Goal: Task Accomplishment & Management: Complete application form

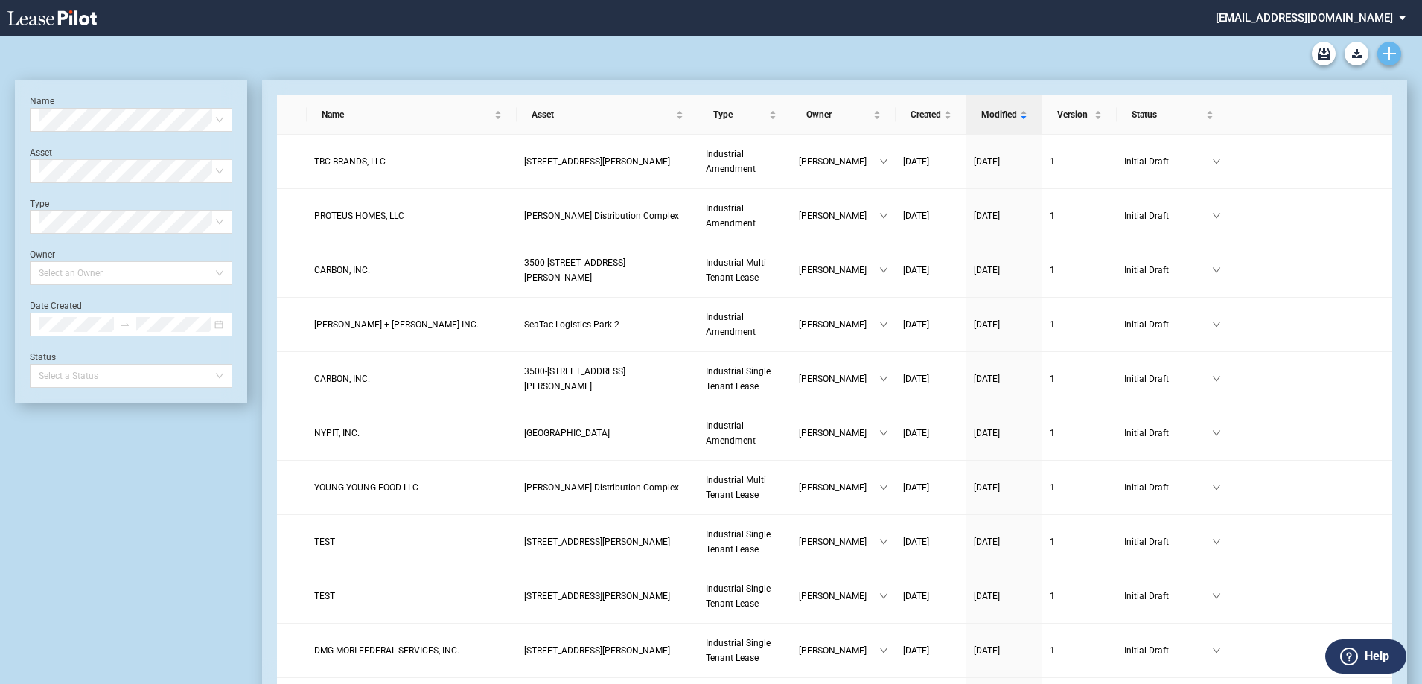
click at [1383, 51] on icon "Create new document" at bounding box center [1388, 53] width 13 height 13
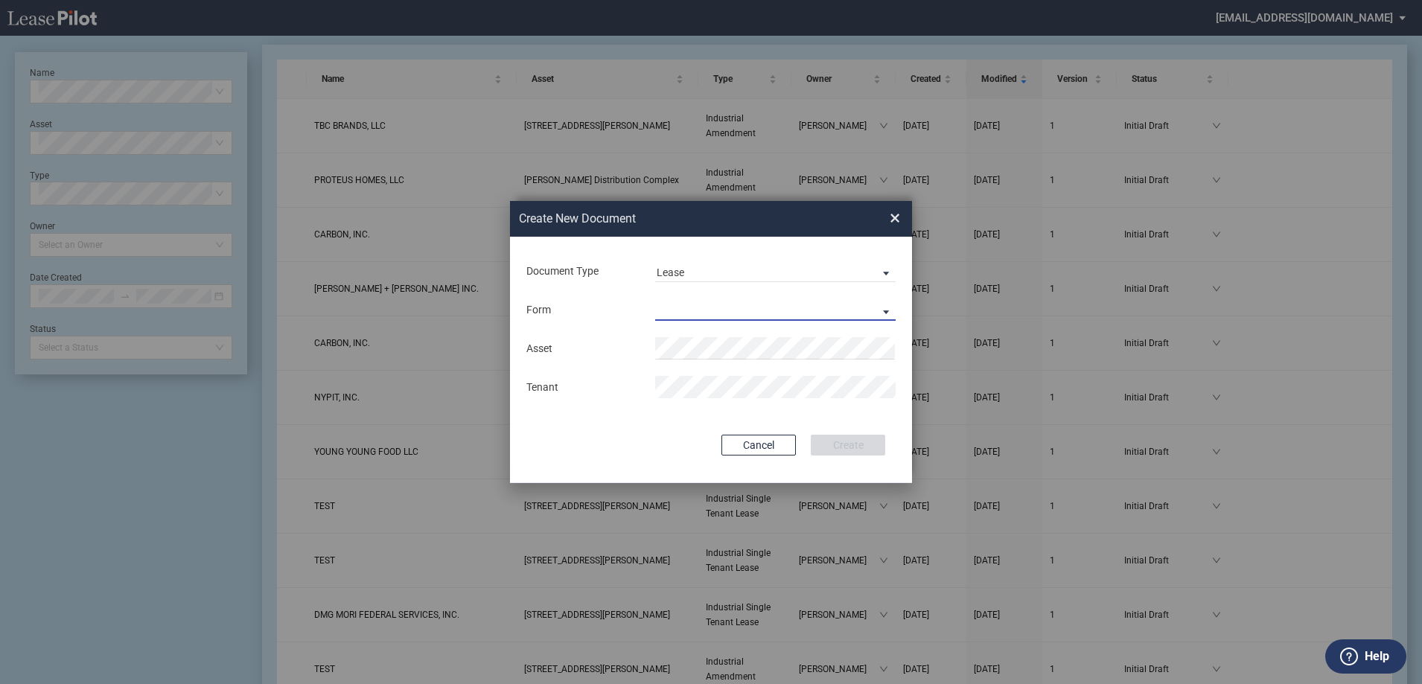
click at [692, 309] on md-select "Industrial Single Tenant Lease Industrial Multi Tenant Lease" at bounding box center [775, 310] width 240 height 22
click at [671, 386] on md-backdrop at bounding box center [711, 360] width 1422 height 720
click at [686, 377] on span "Cal averas Center" at bounding box center [723, 377] width 115 height 12
click at [655, 316] on md-select "Lease Form" at bounding box center [775, 310] width 240 height 22
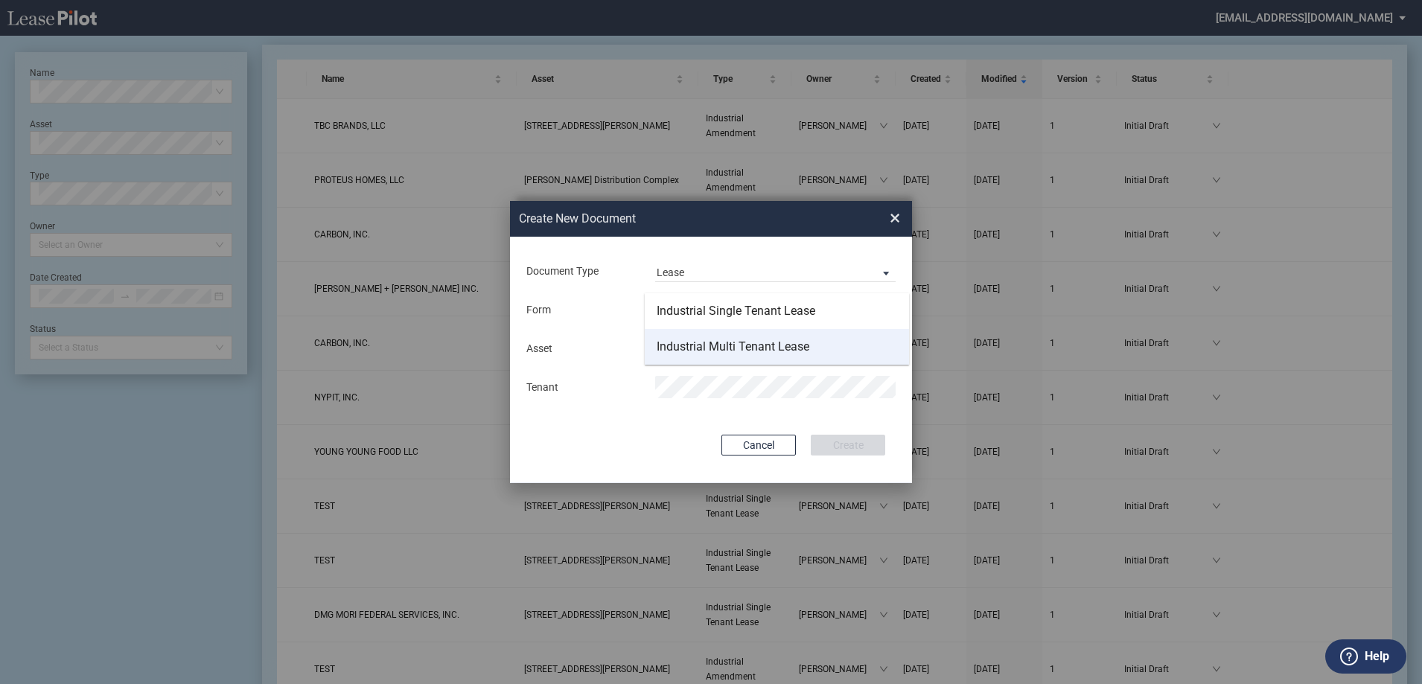
click at [665, 336] on md-option "Industrial Multi Tenant Lease" at bounding box center [777, 347] width 264 height 36
click at [657, 403] on div "Asset Clear Tenant" at bounding box center [711, 367] width 372 height 77
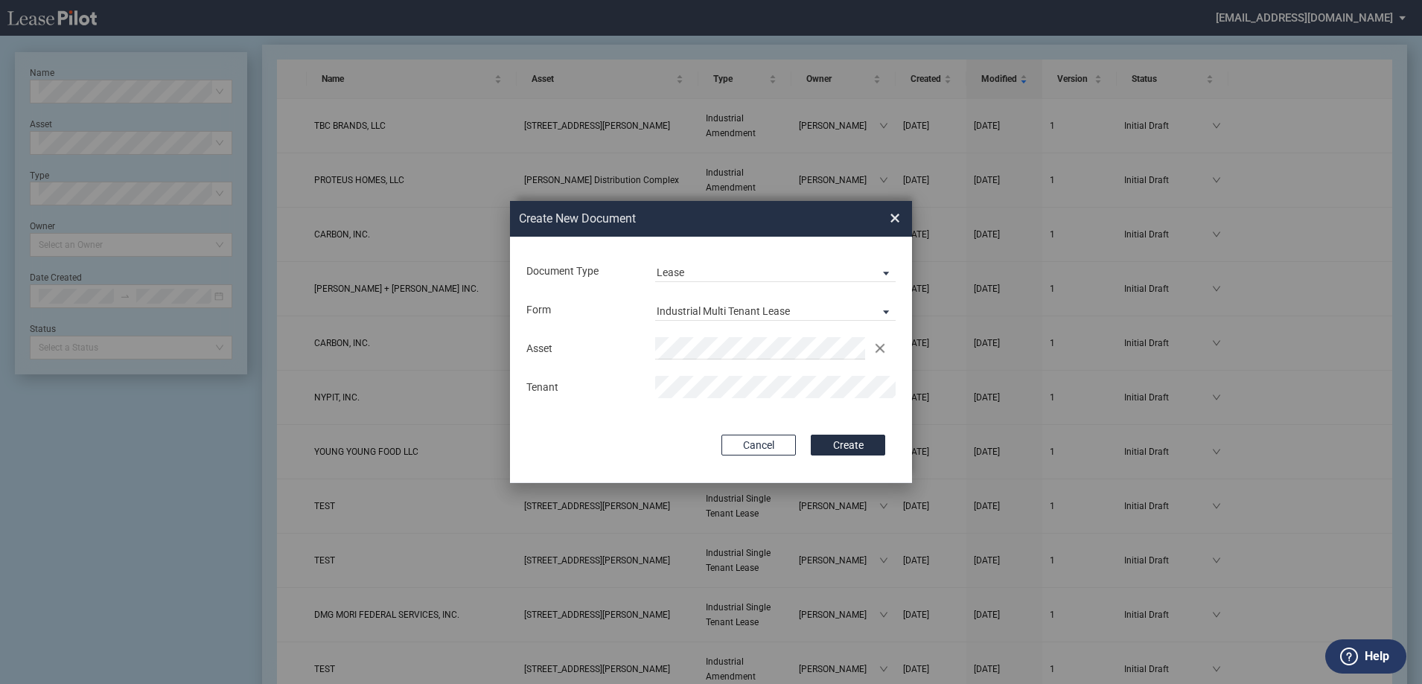
click at [803, 408] on div "Document Type Lease Amendment Lease Deal Type Industrial Deal Type Industrial F…" at bounding box center [711, 360] width 402 height 246
click at [835, 443] on button "Create" at bounding box center [848, 445] width 74 height 21
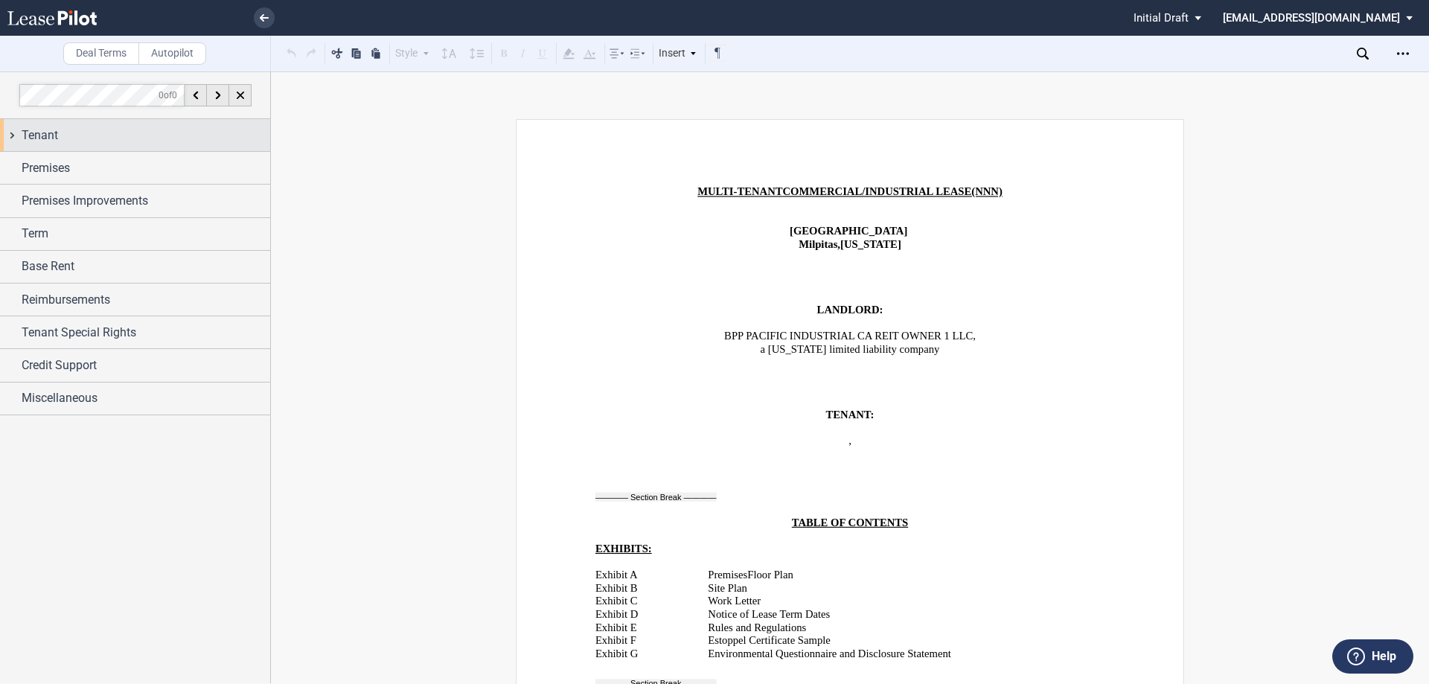
click at [118, 135] on div "Tenant" at bounding box center [146, 136] width 249 height 18
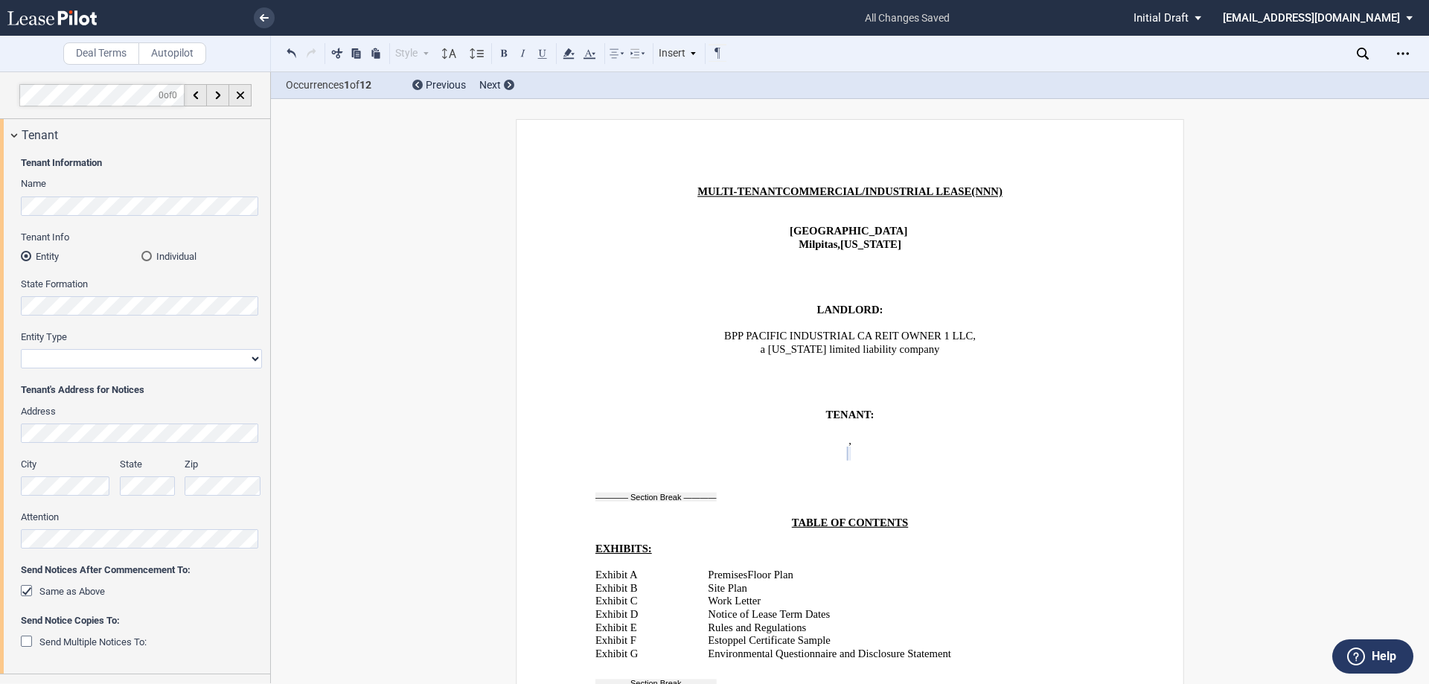
click at [176, 360] on select "Corporation Limited Liability Company General Partnership Limited Partnership O…" at bounding box center [141, 358] width 241 height 19
select select "Other"
click at [21, 349] on select "Corporation Limited Liability Company General Partnership Limited Partnership O…" at bounding box center [141, 358] width 241 height 19
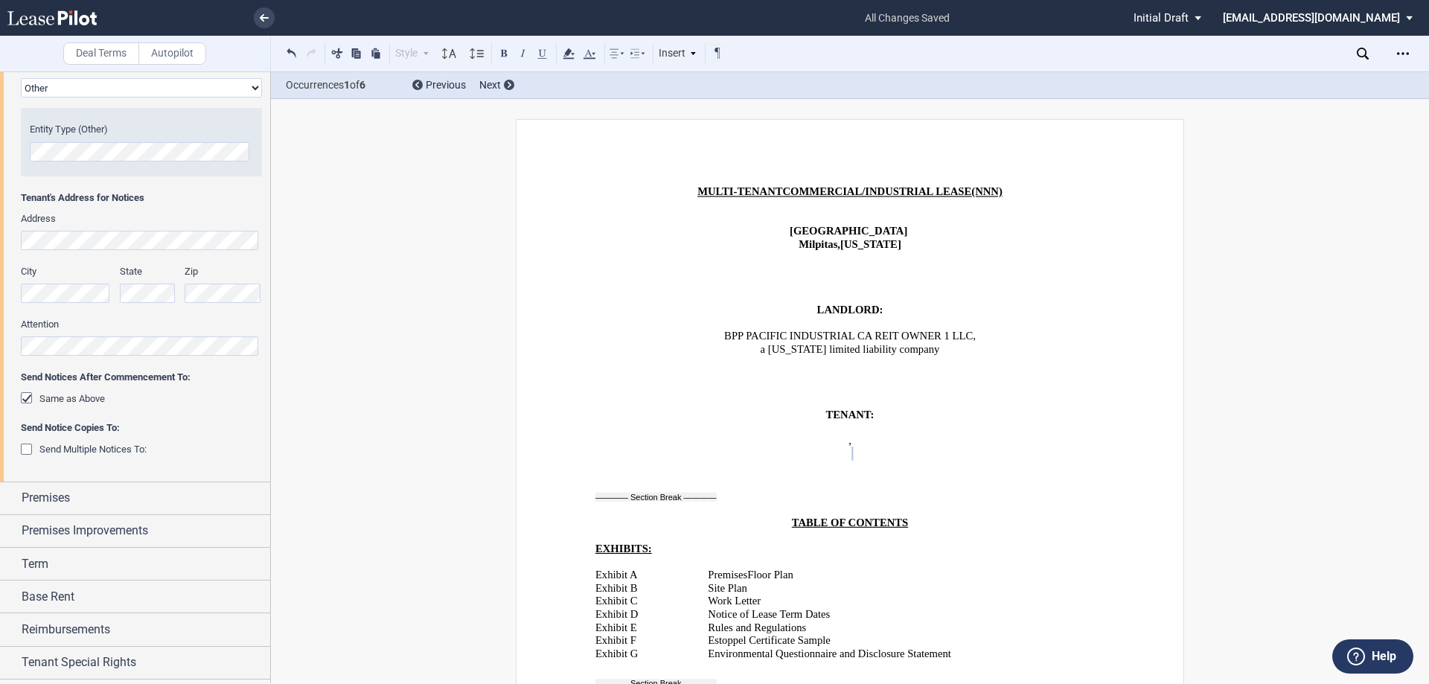
scroll to position [298, 0]
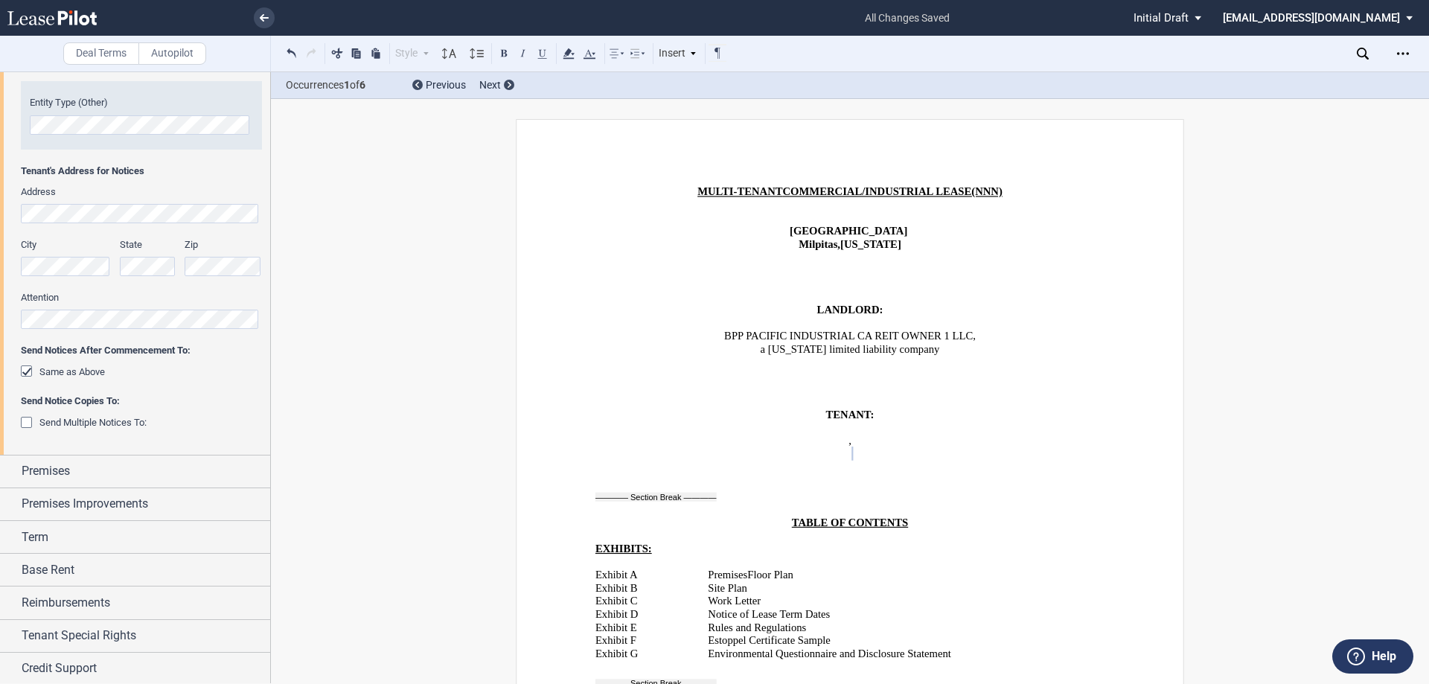
click at [66, 477] on span "Premises" at bounding box center [46, 471] width 48 height 18
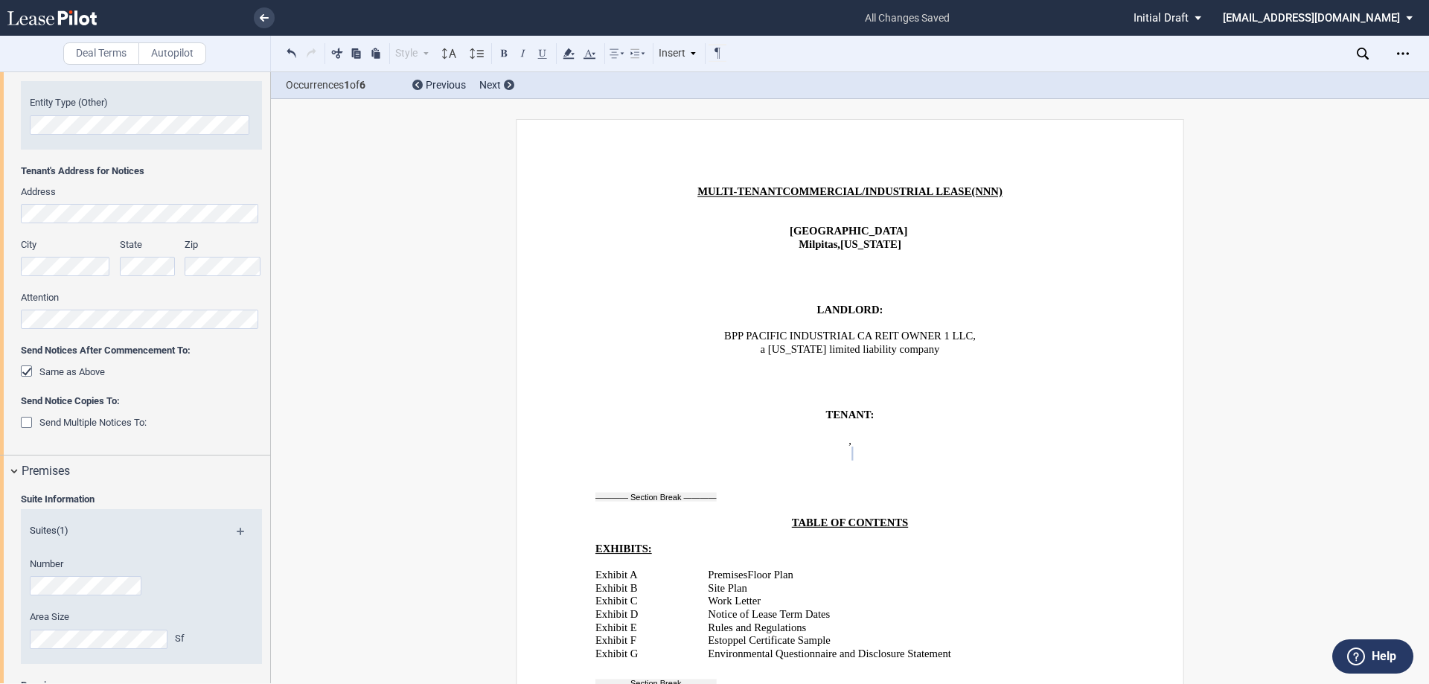
scroll to position [372, 0]
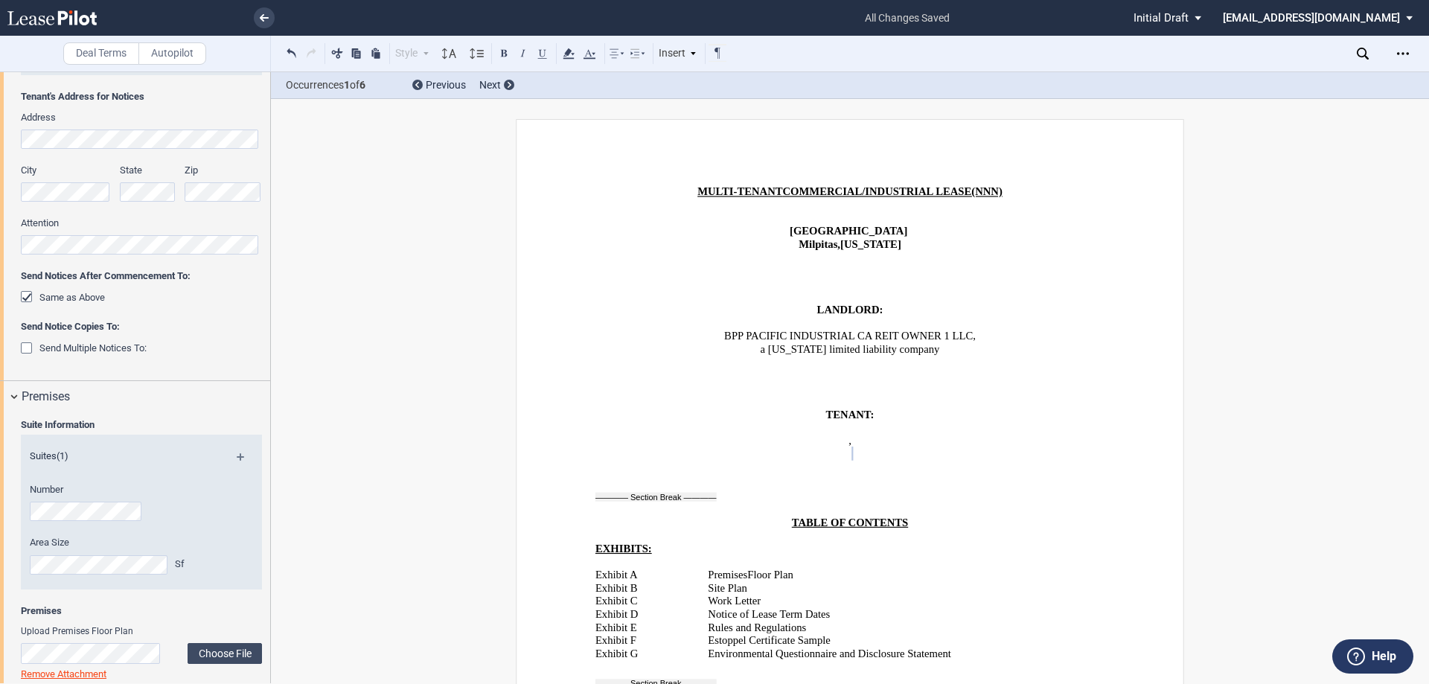
click at [64, 523] on div "Number" at bounding box center [121, 509] width 201 height 53
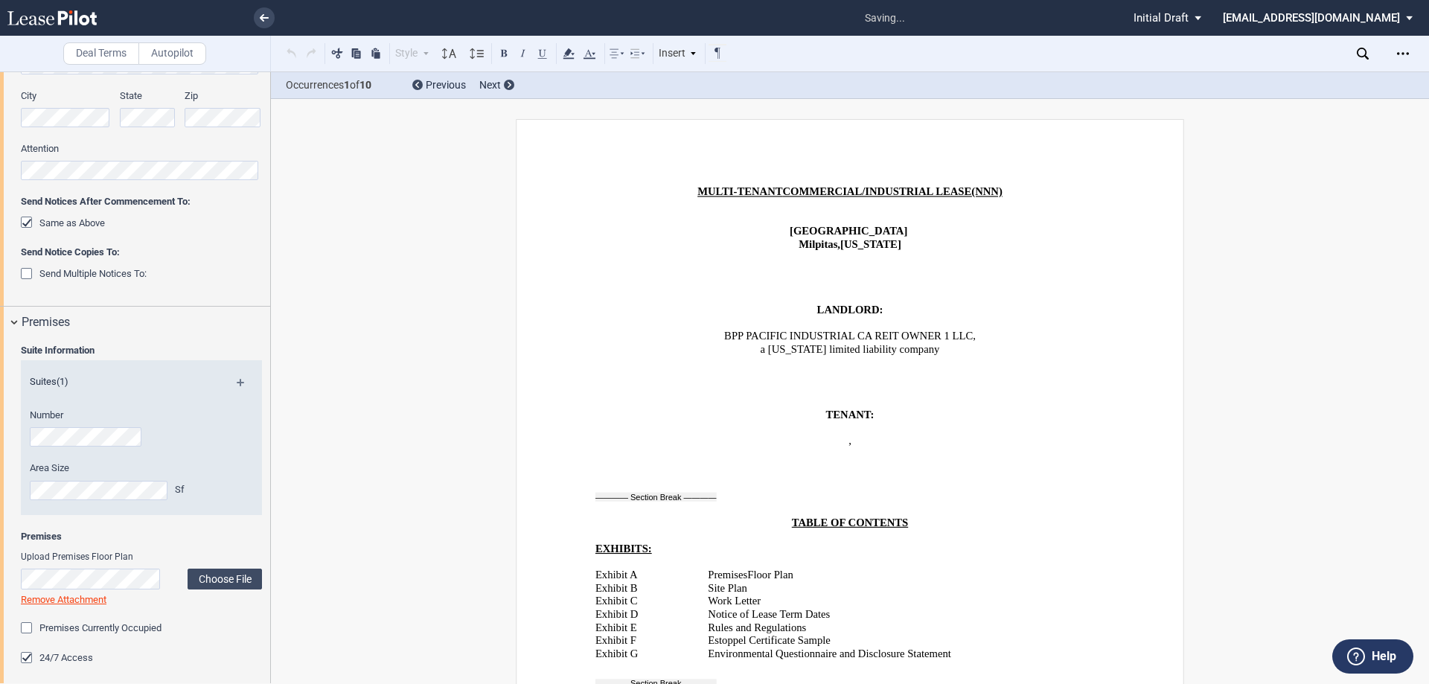
scroll to position [1061, 0]
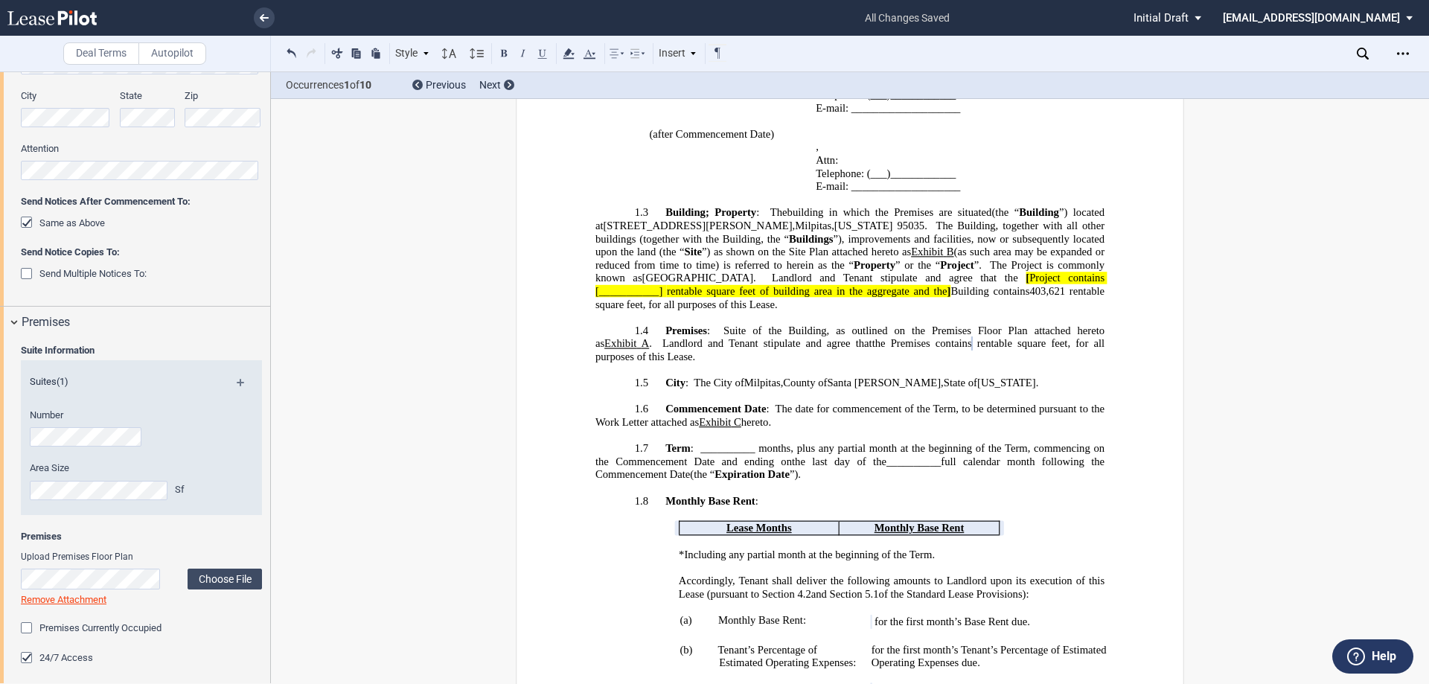
drag, startPoint x: 832, startPoint y: 318, endPoint x: 727, endPoint y: 317, distance: 104.2
click at [727, 324] on span "Suite" at bounding box center [735, 330] width 22 height 13
drag, startPoint x: 715, startPoint y: 316, endPoint x: 835, endPoint y: 314, distance: 119.9
click at [835, 324] on span "Suite ﻿ ﻿ , and Suite ﻿ ﻿ of the Building, as outlined on the Premises Floor Pl…" at bounding box center [852, 343] width 512 height 39
drag, startPoint x: 644, startPoint y: 226, endPoint x: 844, endPoint y: 225, distance: 200.3
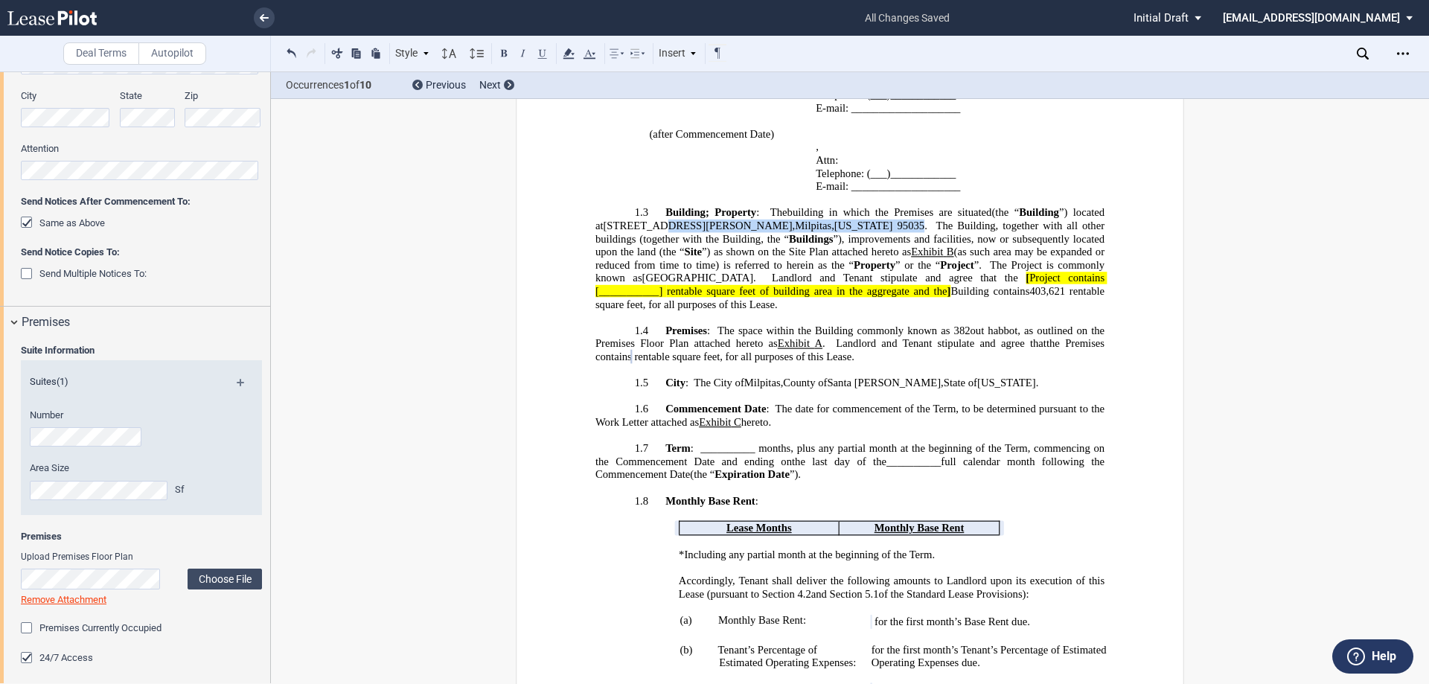
click at [844, 225] on span "(the “ Building ”) located at [STREET_ADDRESS][PERSON_NAME][US_STATE] ." at bounding box center [852, 218] width 512 height 25
copy span "[STREET_ADDRESS][PERSON_NAME][US_STATE]"
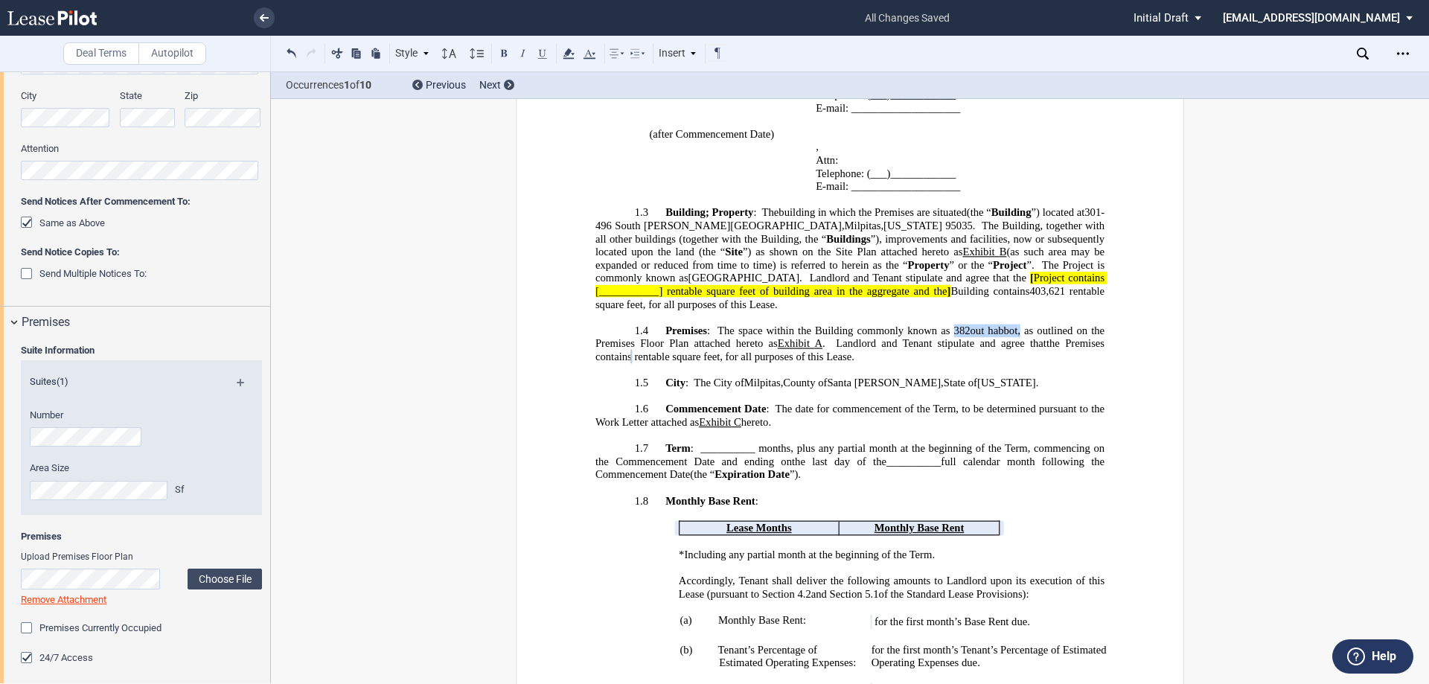
drag, startPoint x: 951, startPoint y: 316, endPoint x: 1009, endPoint y: 316, distance: 57.3
click at [1015, 324] on span "The space within the Building commonly known as 382out habbot , and Suite ﻿ ﻿ ,…" at bounding box center [852, 343] width 512 height 39
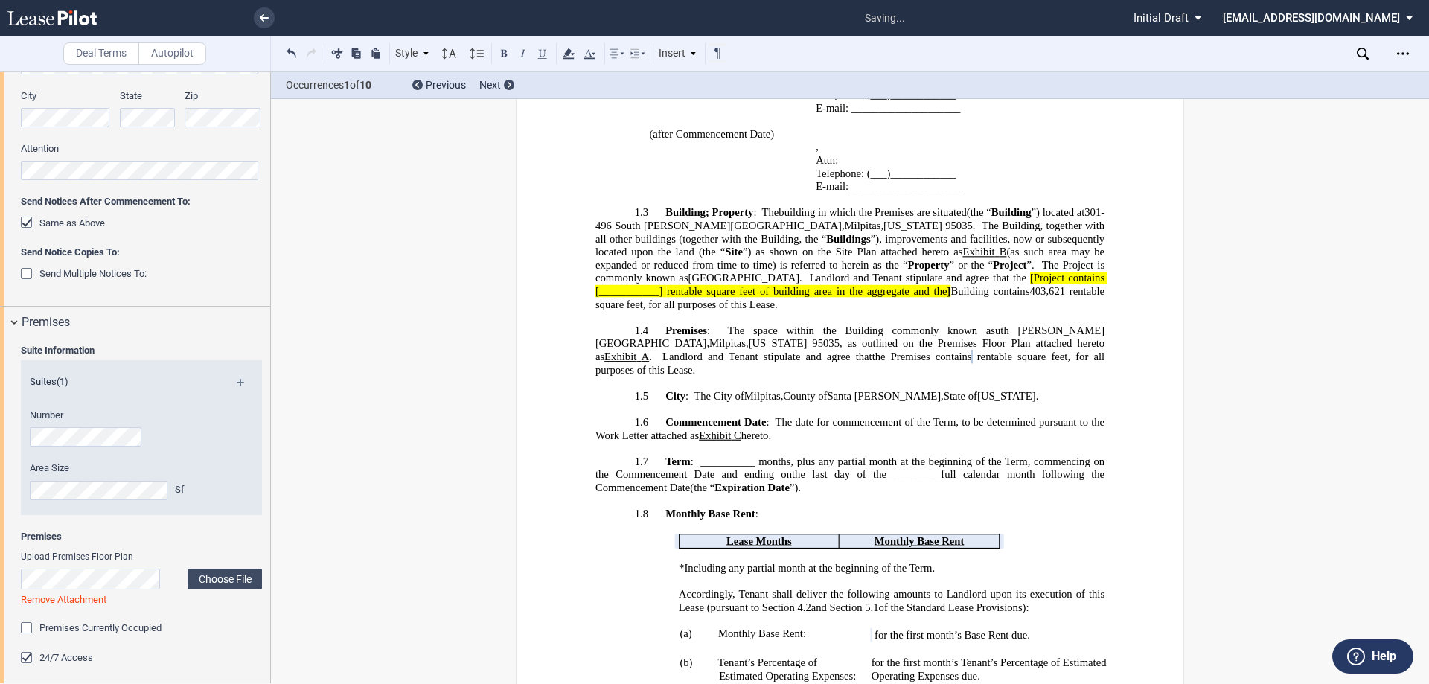
click at [969, 324] on span "uth [PERSON_NAME][GEOGRAPHIC_DATA]" at bounding box center [850, 336] width 509 height 25
drag, startPoint x: 930, startPoint y: 277, endPoint x: 998, endPoint y: 278, distance: 67.8
click at [998, 278] on span "[ Project contains [___________] rentable square feet of building area in the a…" at bounding box center [852, 284] width 512 height 25
drag, startPoint x: 720, startPoint y: 292, endPoint x: 735, endPoint y: 317, distance: 29.4
click at [919, 292] on span "Building contains" at bounding box center [958, 291] width 79 height 13
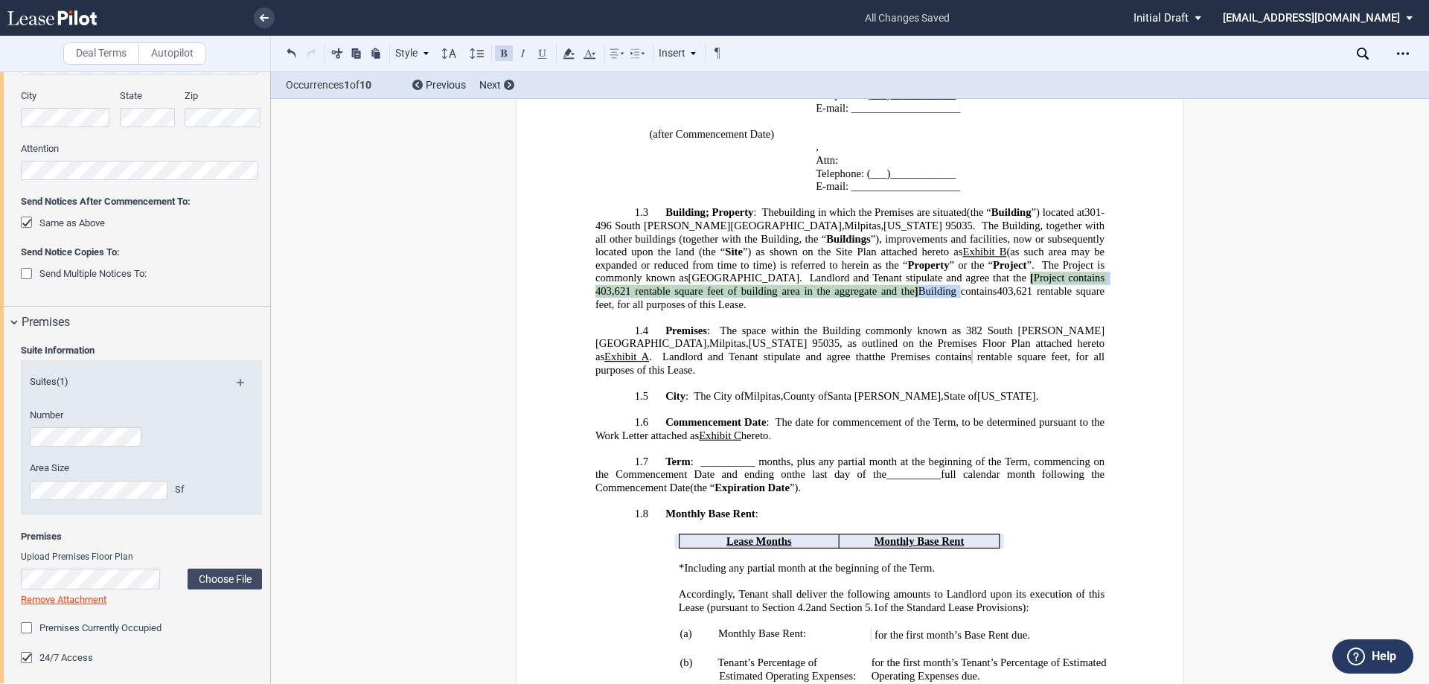
drag, startPoint x: 846, startPoint y: 279, endPoint x: 762, endPoint y: 289, distance: 84.7
click at [762, 289] on p "1.3 Building ; Property : The building in which the Premises are situated Build…" at bounding box center [850, 258] width 509 height 105
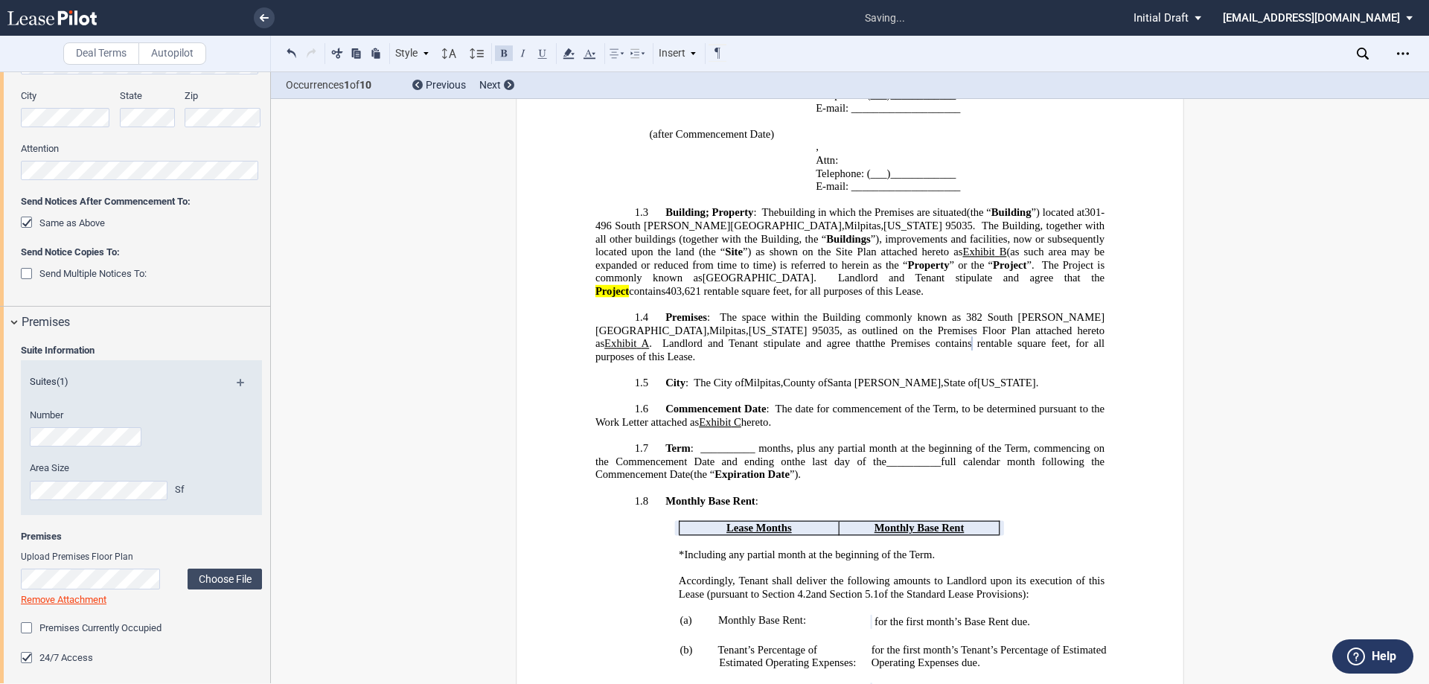
click at [629, 285] on span "Project" at bounding box center [613, 291] width 34 height 13
drag, startPoint x: 892, startPoint y: 280, endPoint x: 858, endPoint y: 277, distance: 33.6
click at [858, 277] on p "1.3 Building ; Property : The building in which the Premises are situated Build…" at bounding box center [850, 252] width 509 height 92
click at [504, 53] on button at bounding box center [504, 53] width 18 height 18
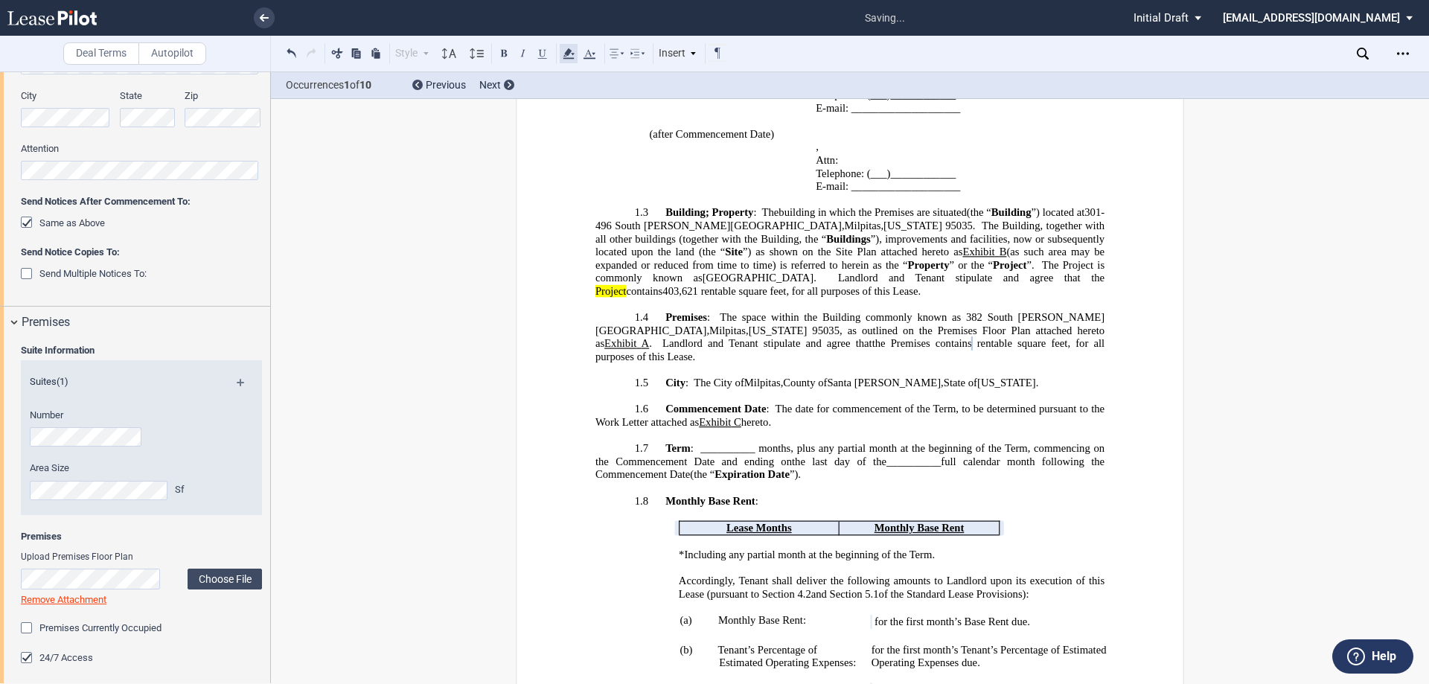
click at [568, 59] on use at bounding box center [568, 53] width 11 height 10
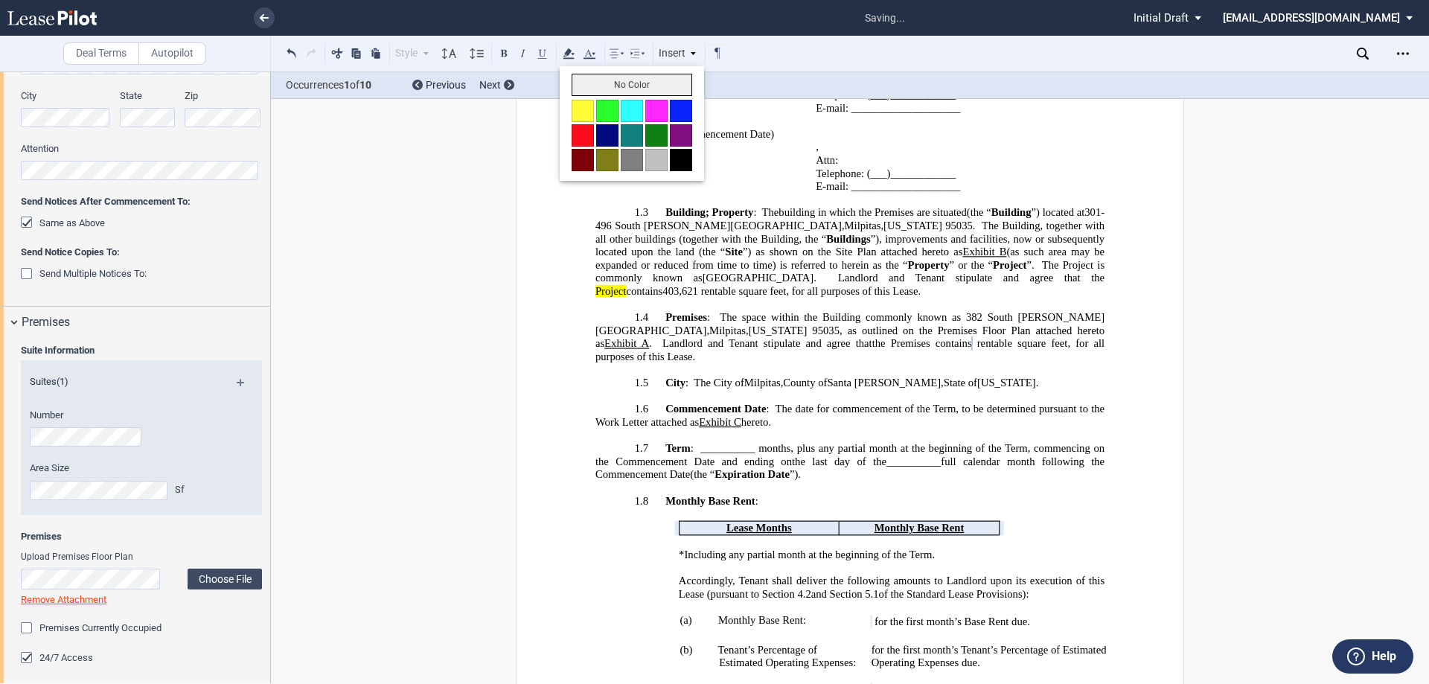
click at [590, 83] on button "No Color" at bounding box center [632, 85] width 121 height 22
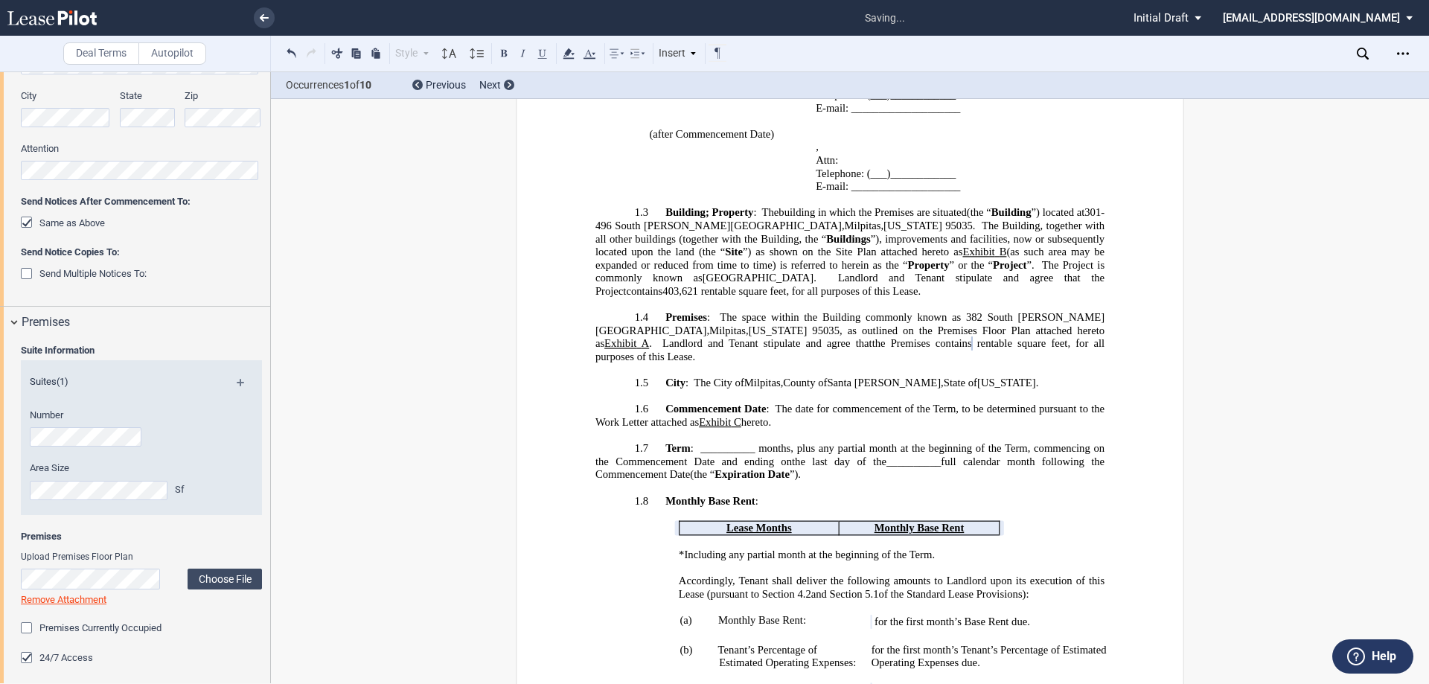
click at [753, 314] on span "The space within the Building commonly known as [STREET_ADDRESS][PERSON_NAME][U…" at bounding box center [850, 323] width 509 height 25
click at [719, 315] on span "The space within the Building commonly known as [STREET_ADDRESS][PERSON_NAME][U…" at bounding box center [850, 323] width 509 height 25
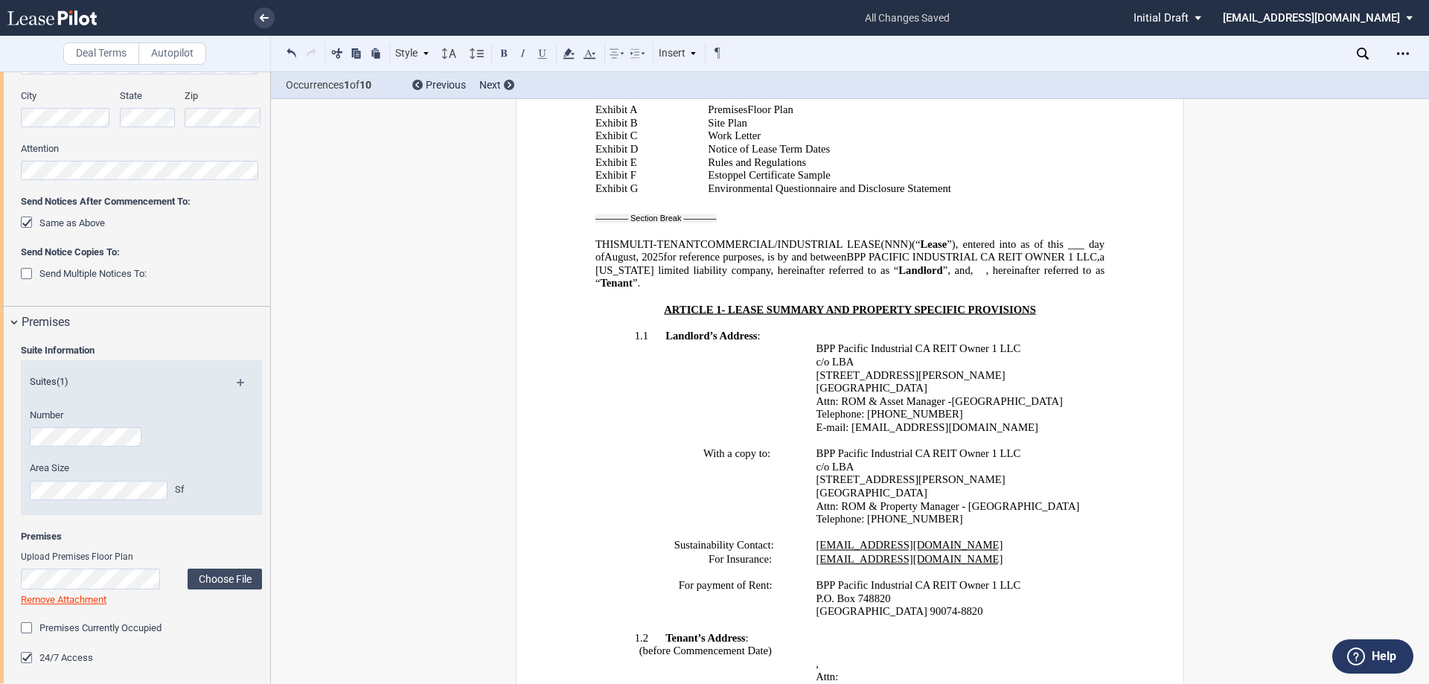
scroll to position [521, 0]
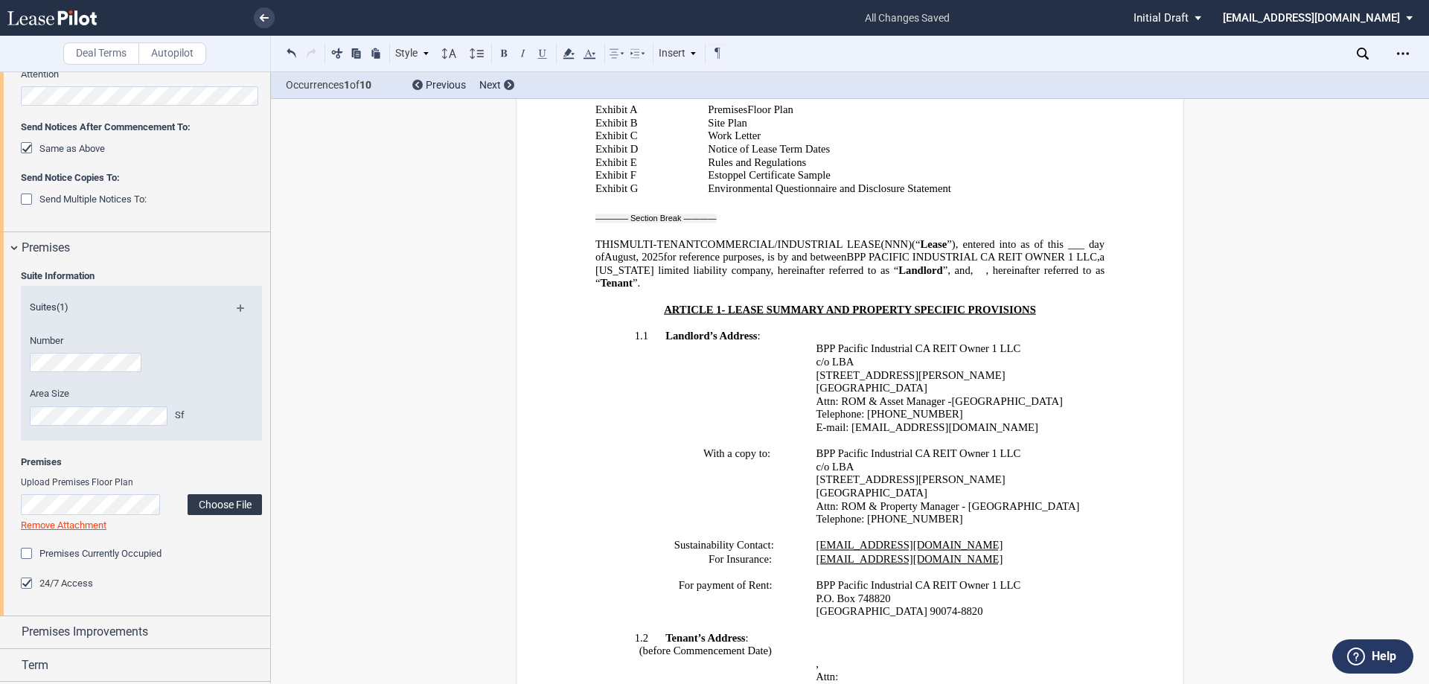
click at [206, 508] on label "Choose File" at bounding box center [225, 504] width 74 height 21
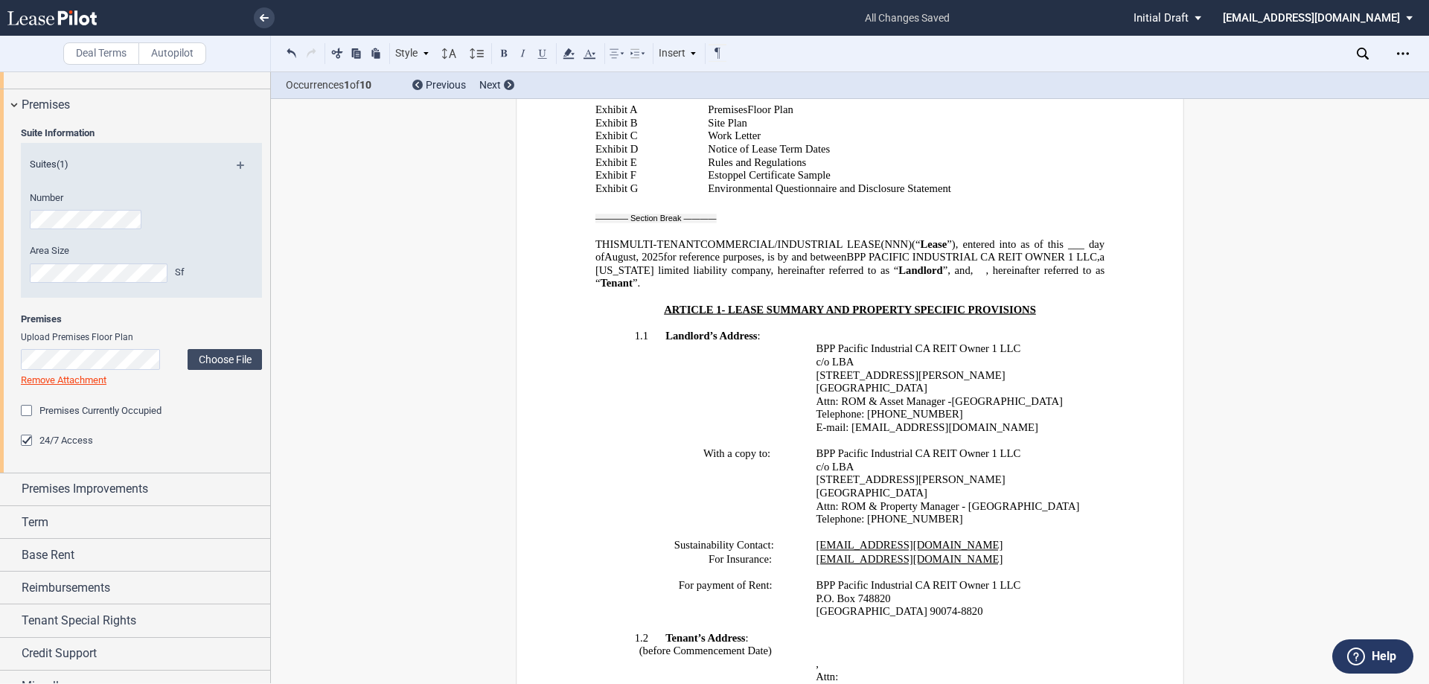
scroll to position [670, 0]
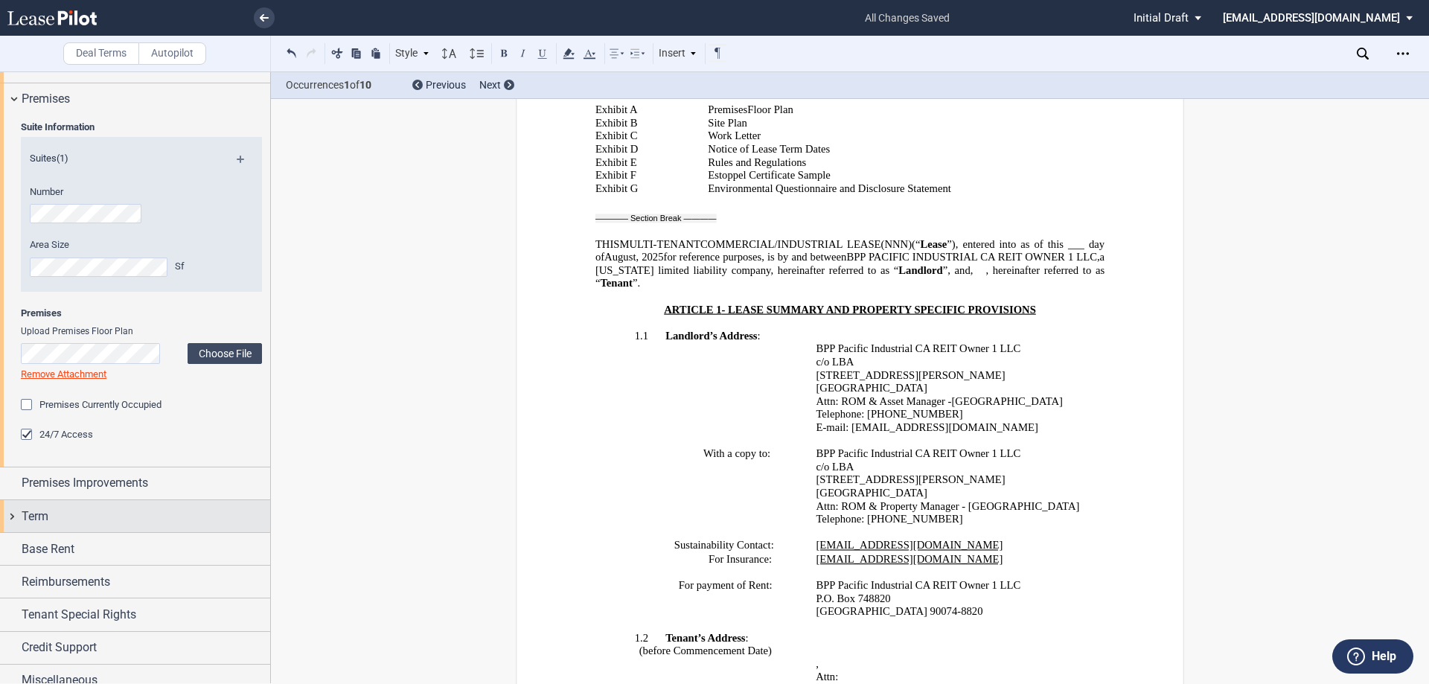
click at [79, 509] on div "Term" at bounding box center [146, 517] width 249 height 18
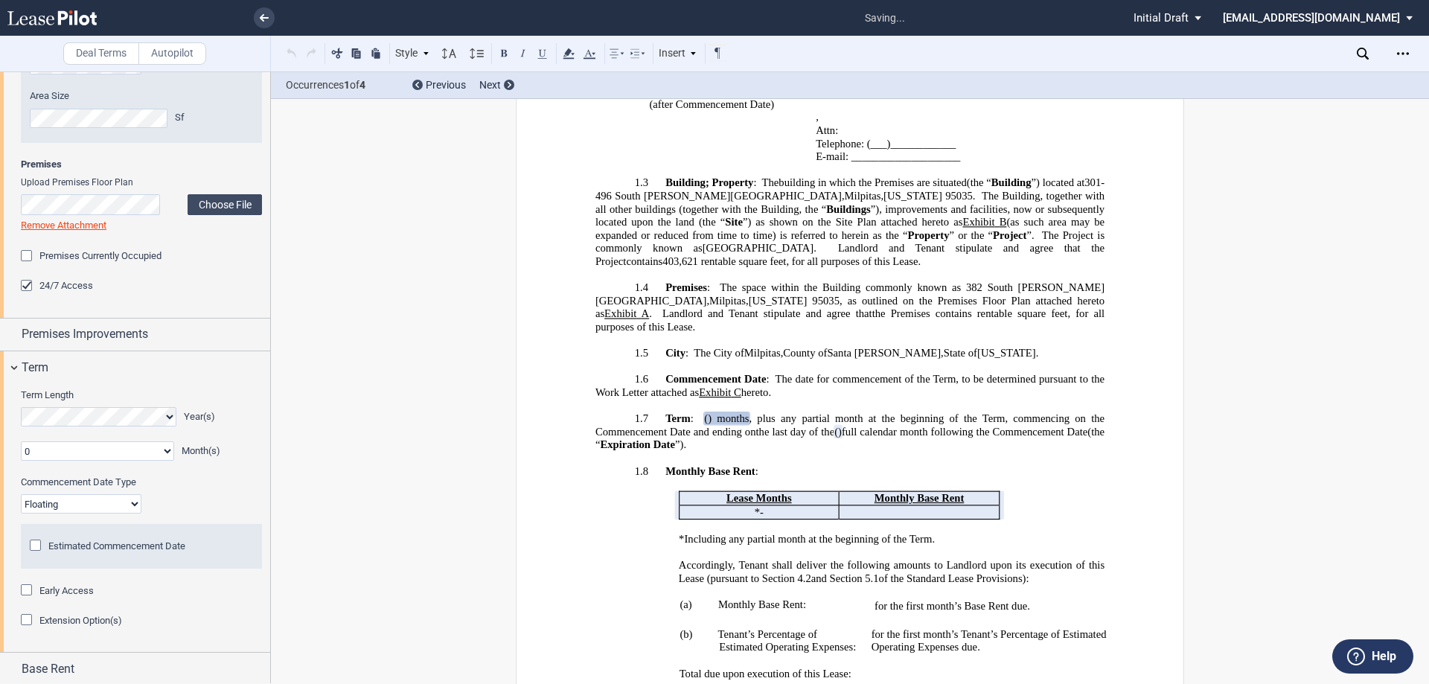
scroll to position [1166, 0]
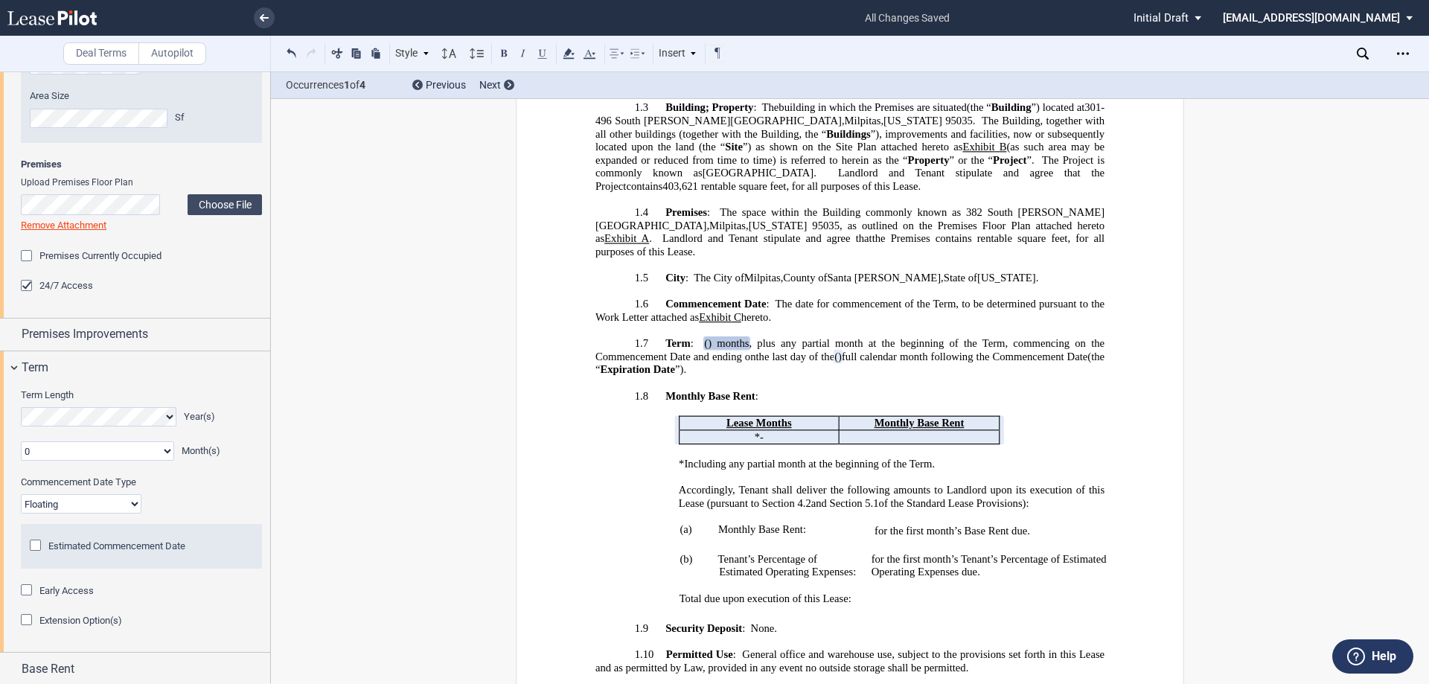
click at [79, 495] on select "Fixed Floating" at bounding box center [81, 503] width 121 height 19
select select "fixed"
click at [21, 494] on select "Fixed Floating" at bounding box center [81, 503] width 121 height 19
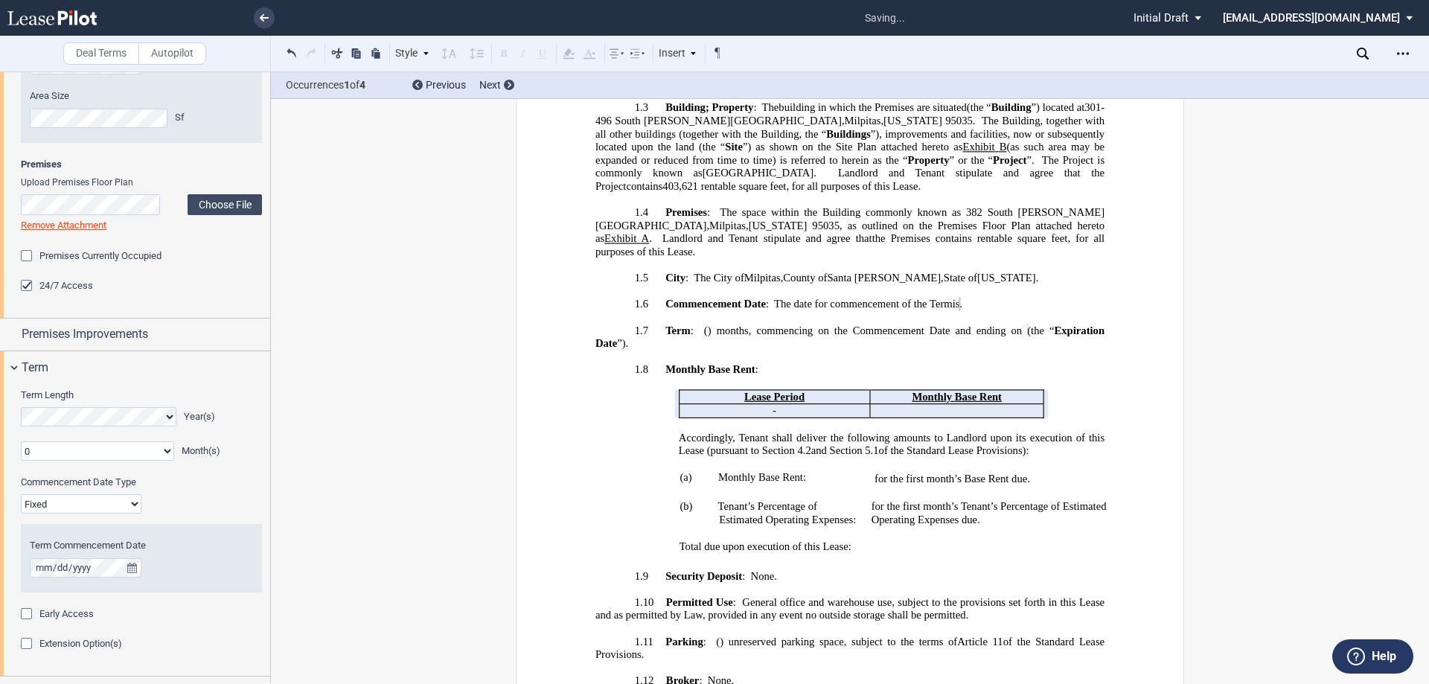
click at [158, 602] on div "Term Commencement Date" at bounding box center [141, 568] width 241 height 78
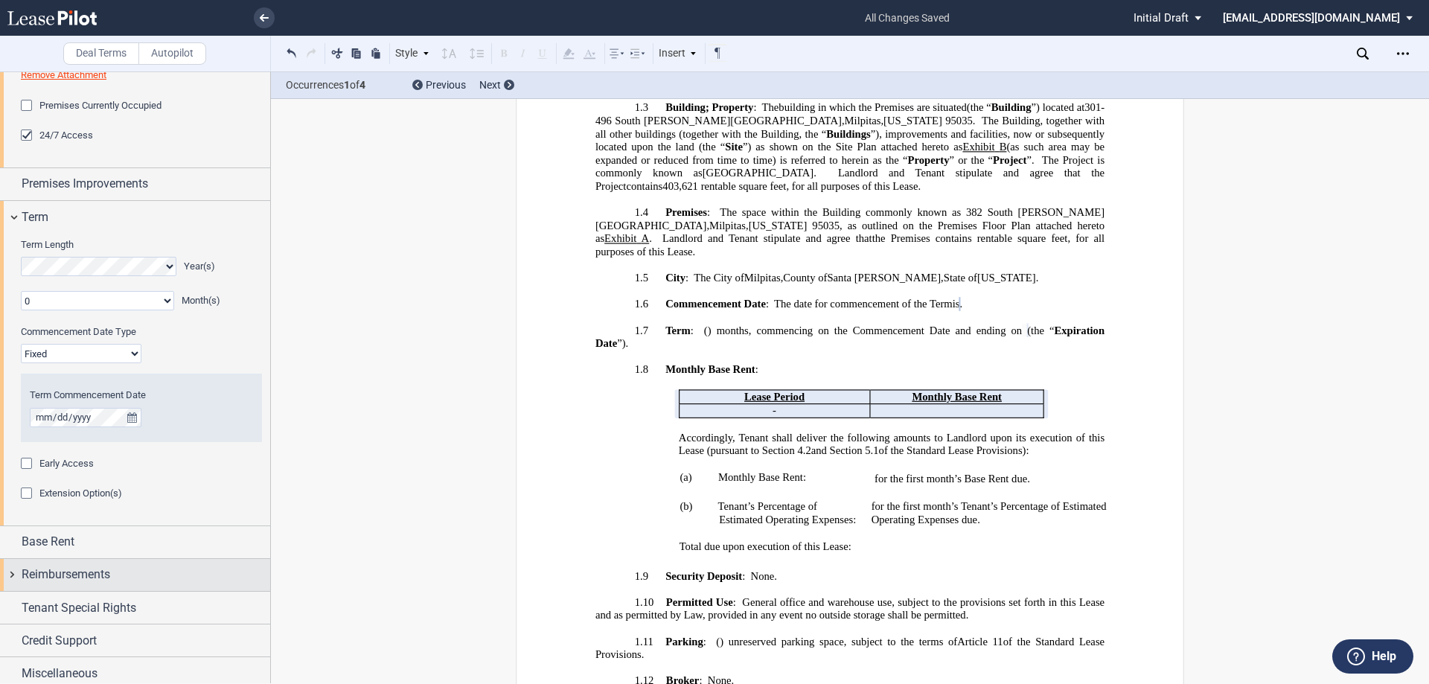
scroll to position [977, 0]
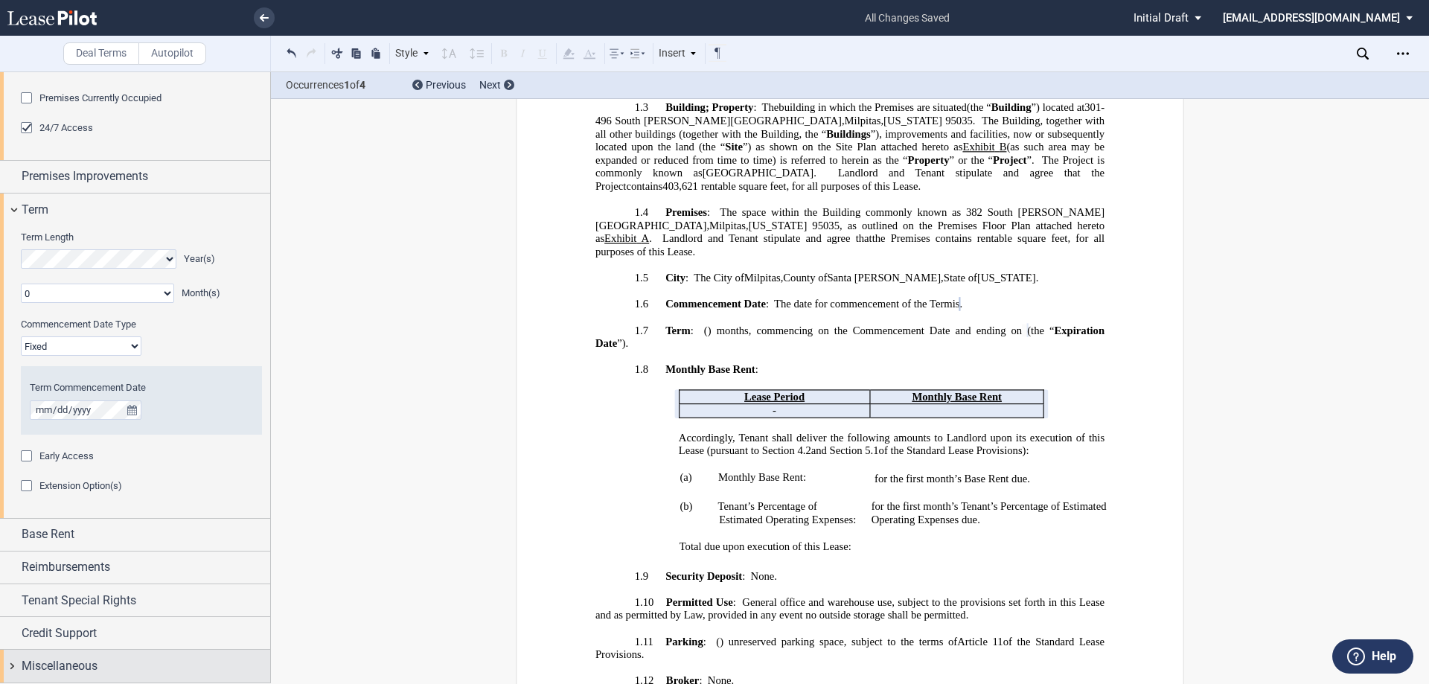
click at [103, 665] on div "Miscellaneous" at bounding box center [146, 666] width 249 height 18
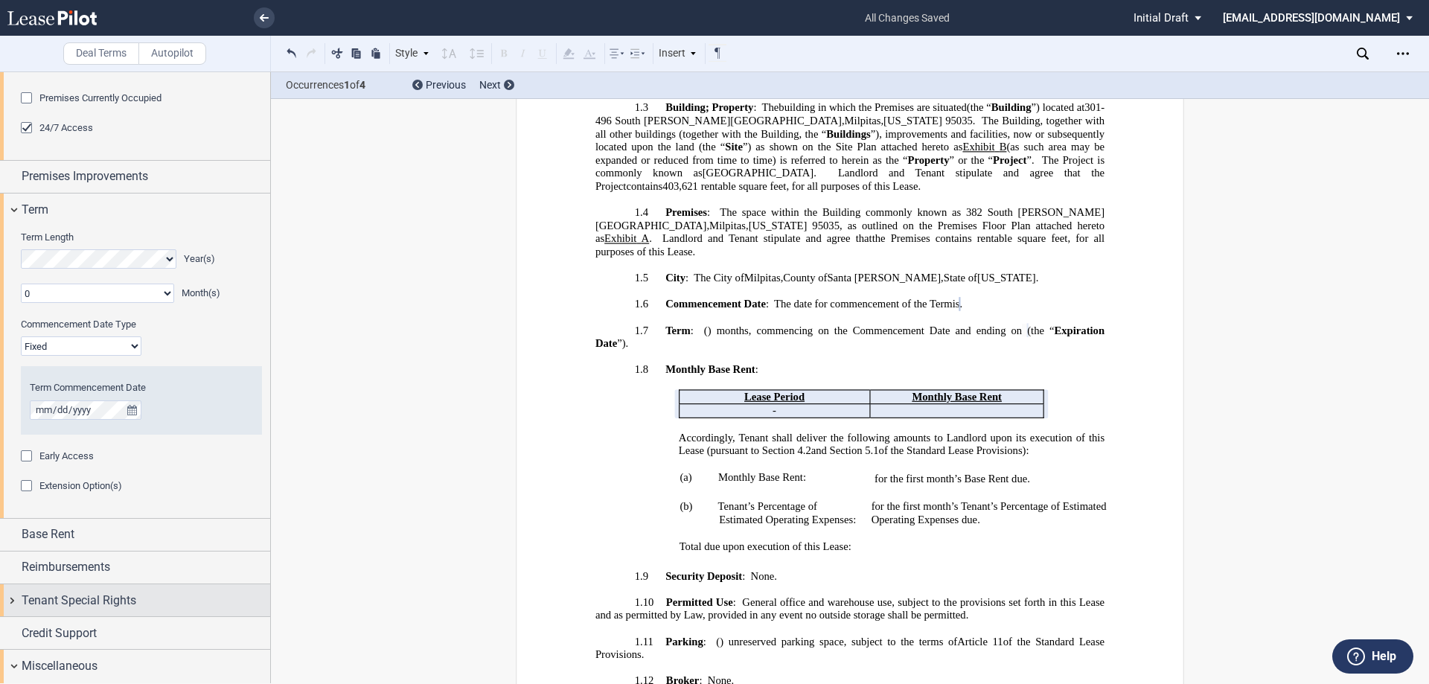
scroll to position [1343, 0]
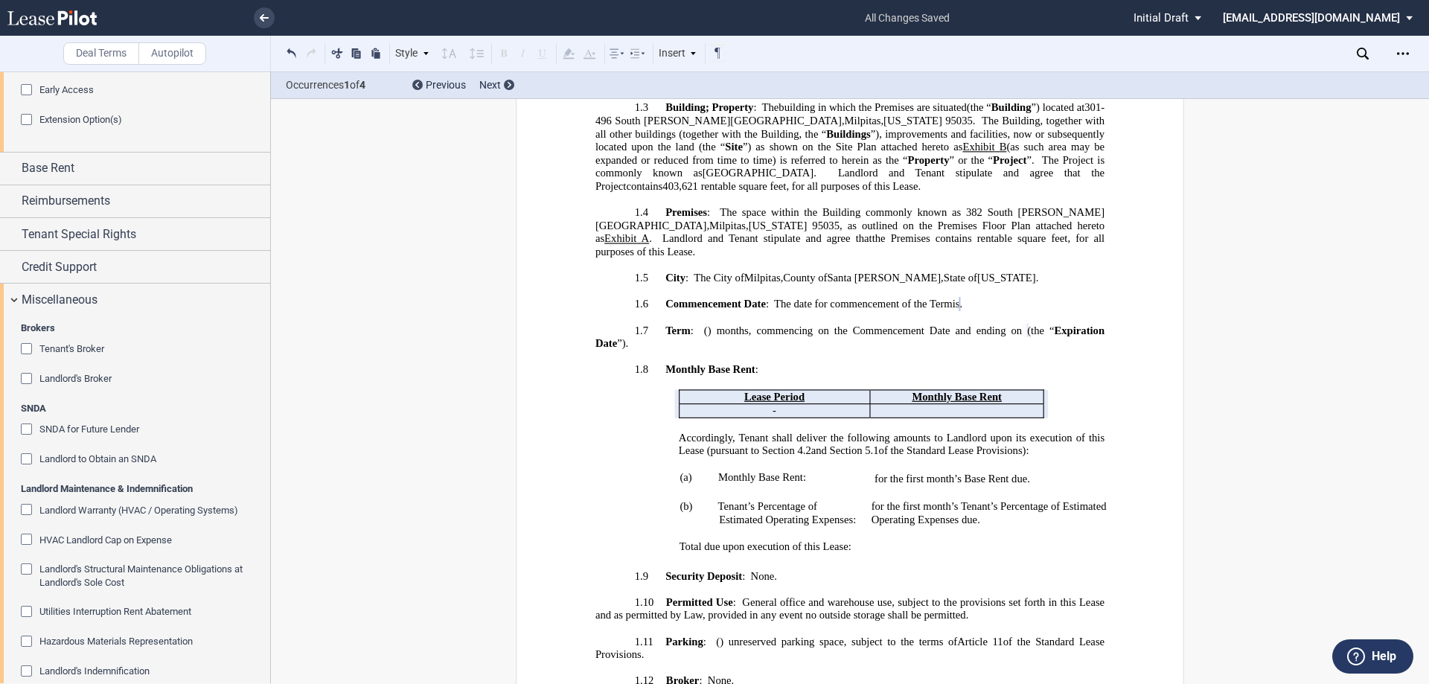
click at [24, 344] on div "Tenant's Broker" at bounding box center [28, 350] width 15 height 15
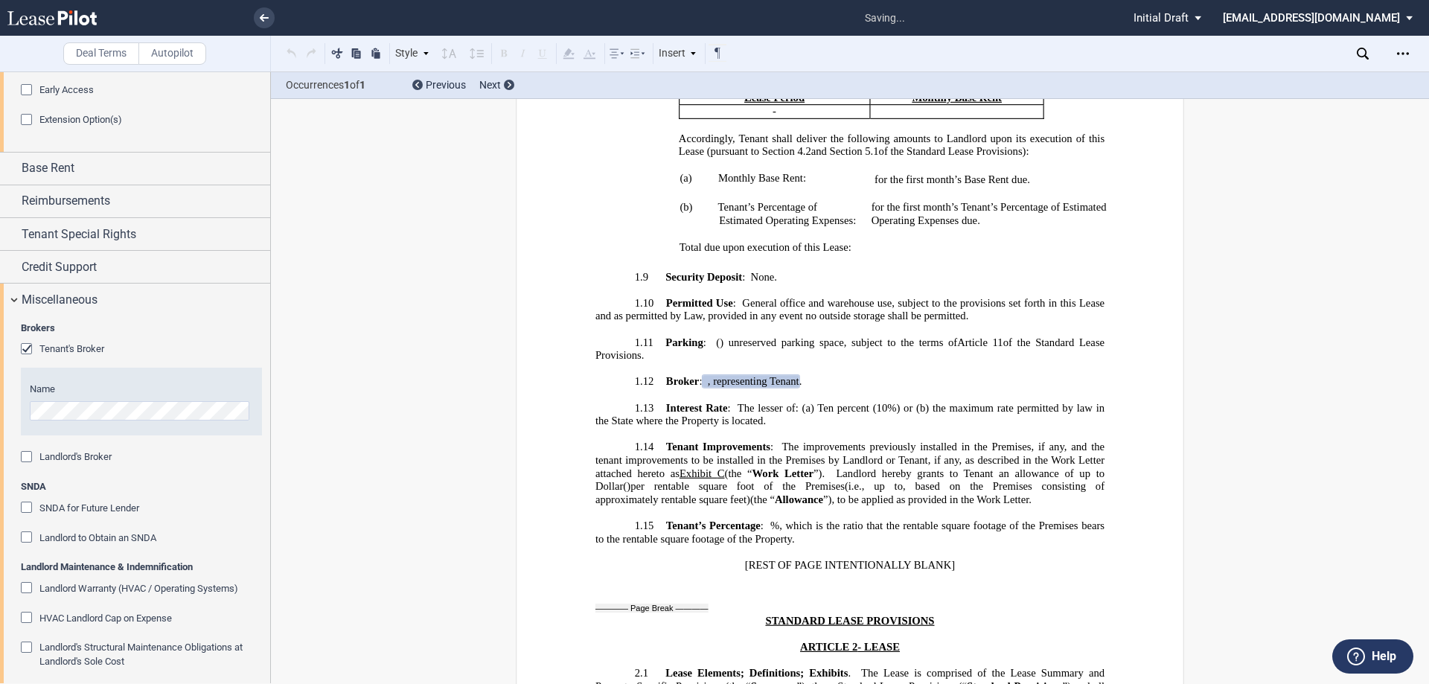
scroll to position [1503, 0]
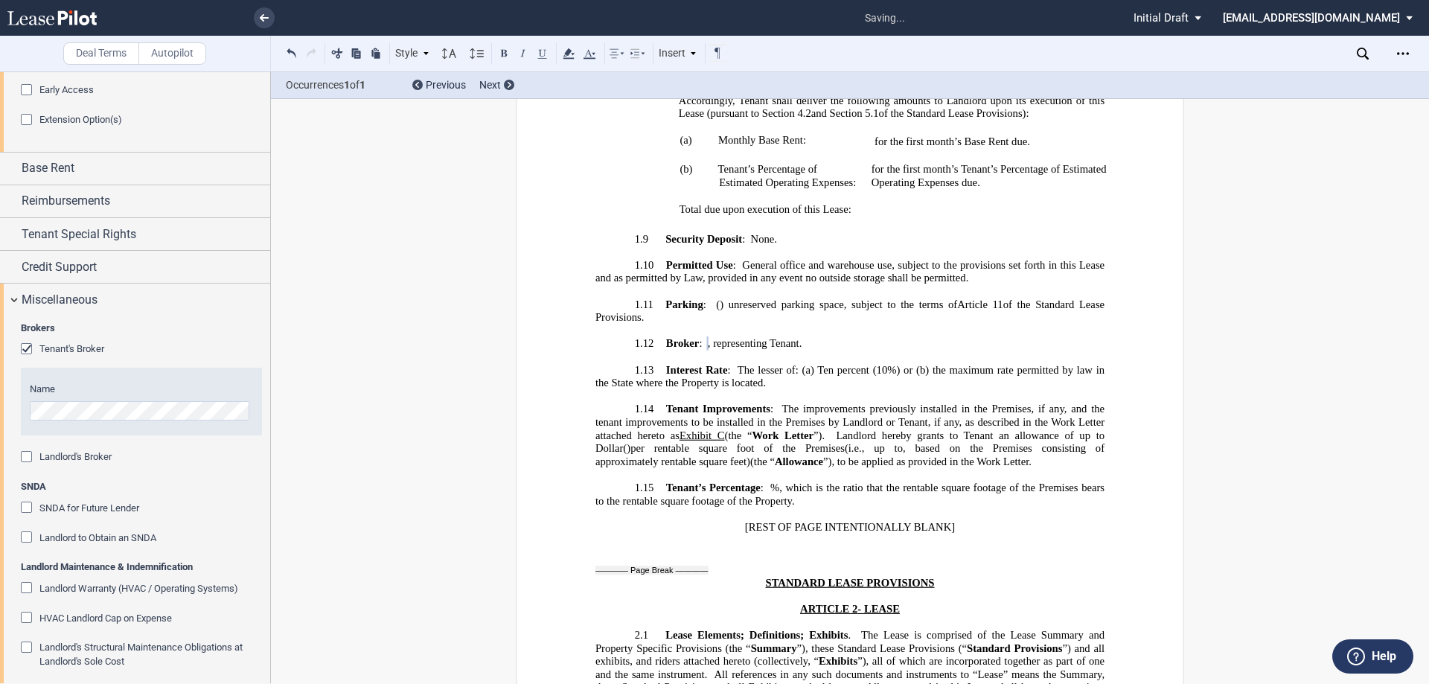
click at [800, 337] on span ", representing Tenant" at bounding box center [754, 343] width 92 height 13
drag, startPoint x: 870, startPoint y: 331, endPoint x: 923, endPoint y: 319, distance: 54.9
click at [824, 337] on span "." at bounding box center [822, 343] width 3 height 13
click at [16, 300] on div "Miscellaneous" at bounding box center [135, 300] width 270 height 32
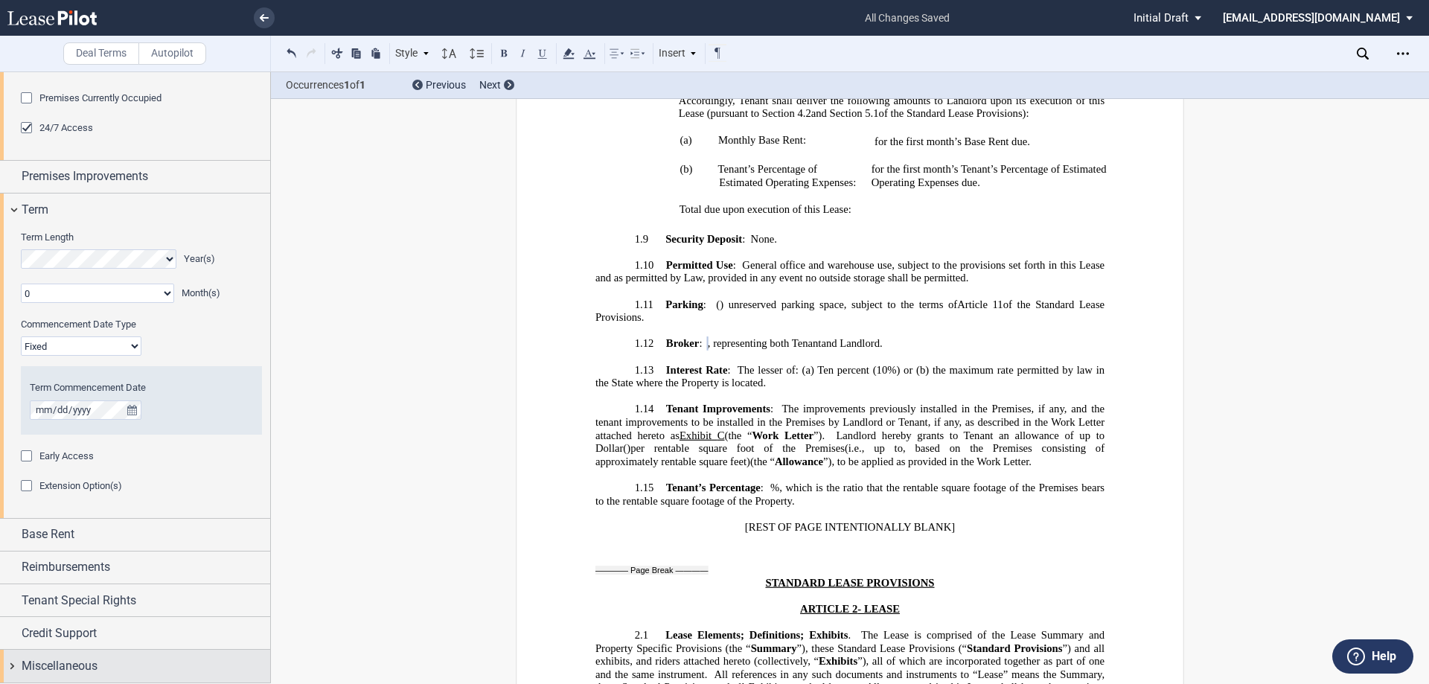
scroll to position [977, 0]
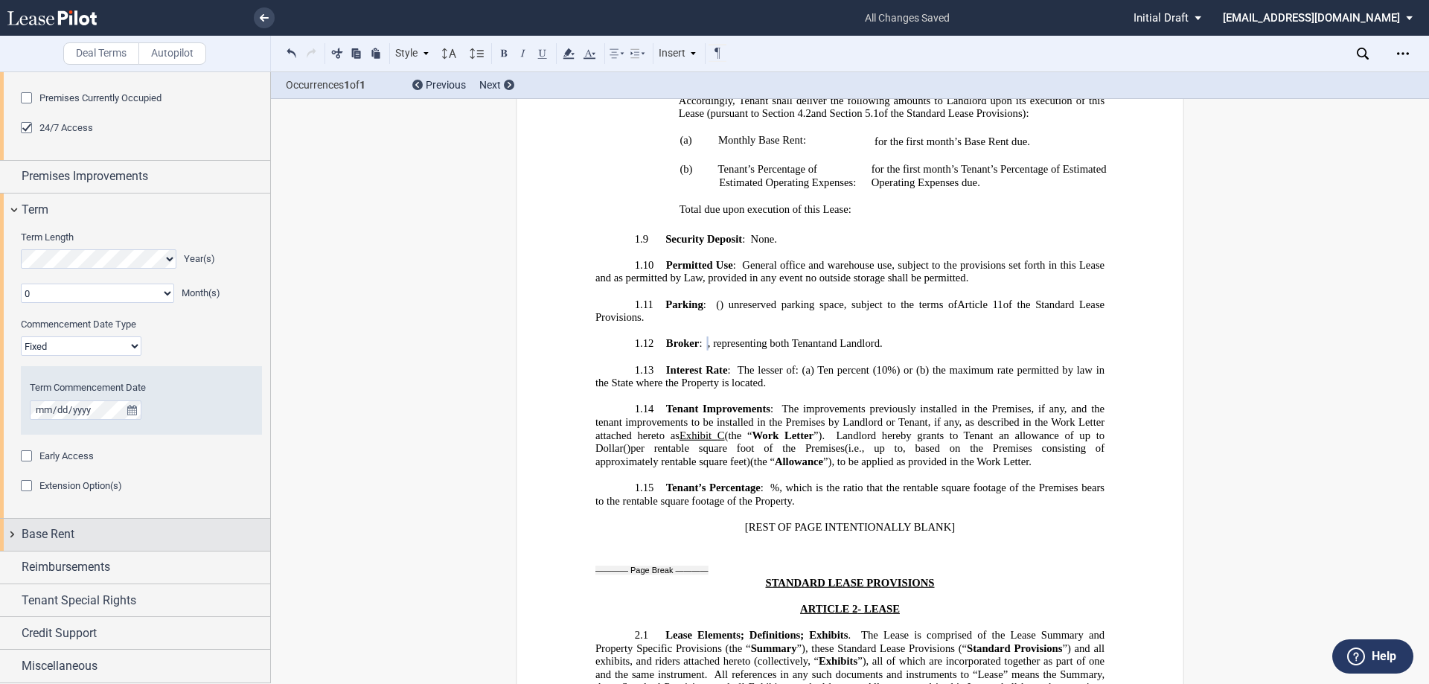
click at [42, 528] on span "Base Rent" at bounding box center [48, 535] width 53 height 18
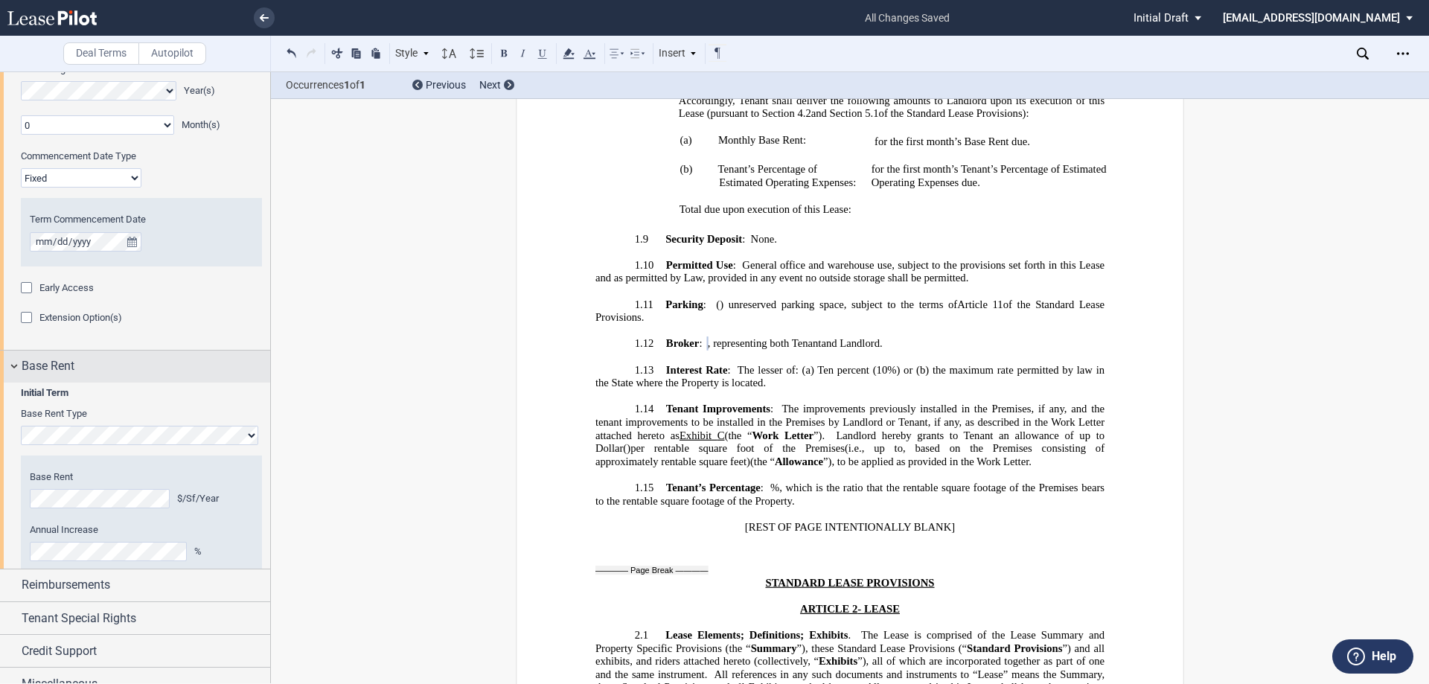
scroll to position [1255, 0]
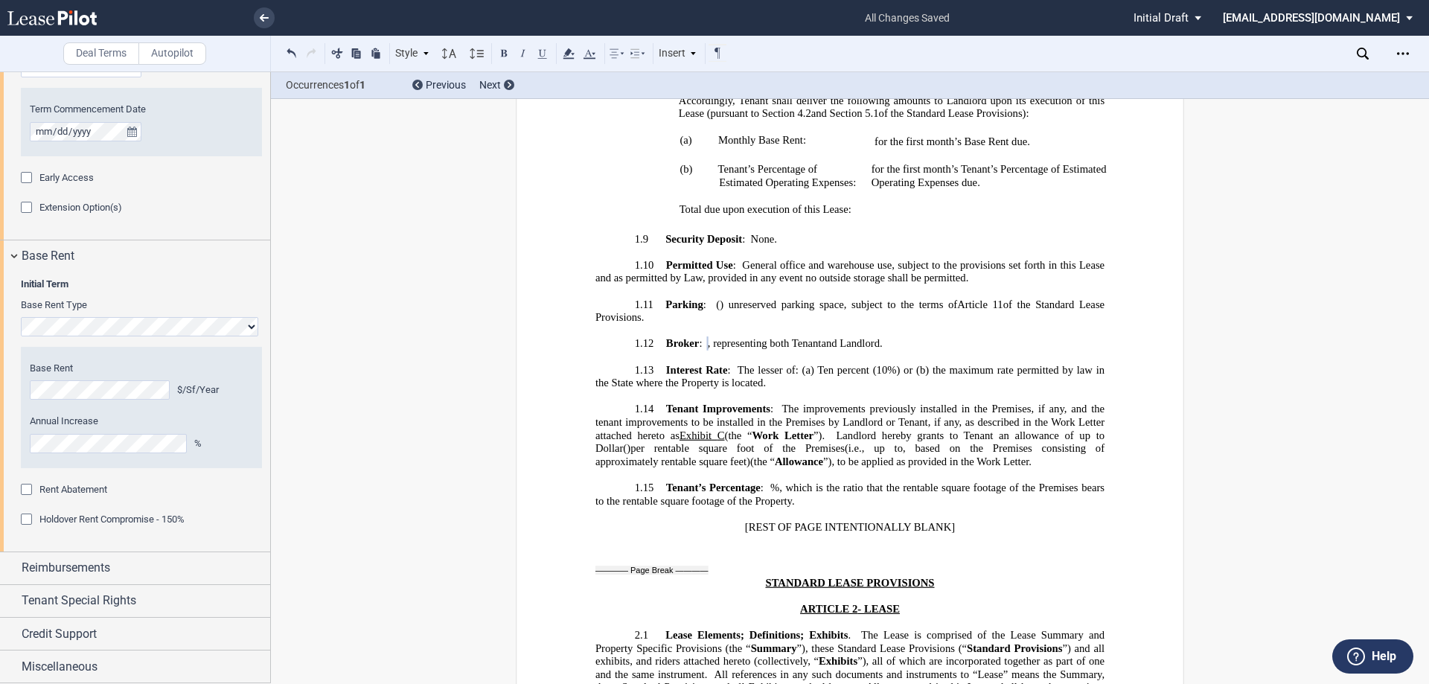
click at [46, 494] on span "Rent Abatement" at bounding box center [73, 489] width 68 height 11
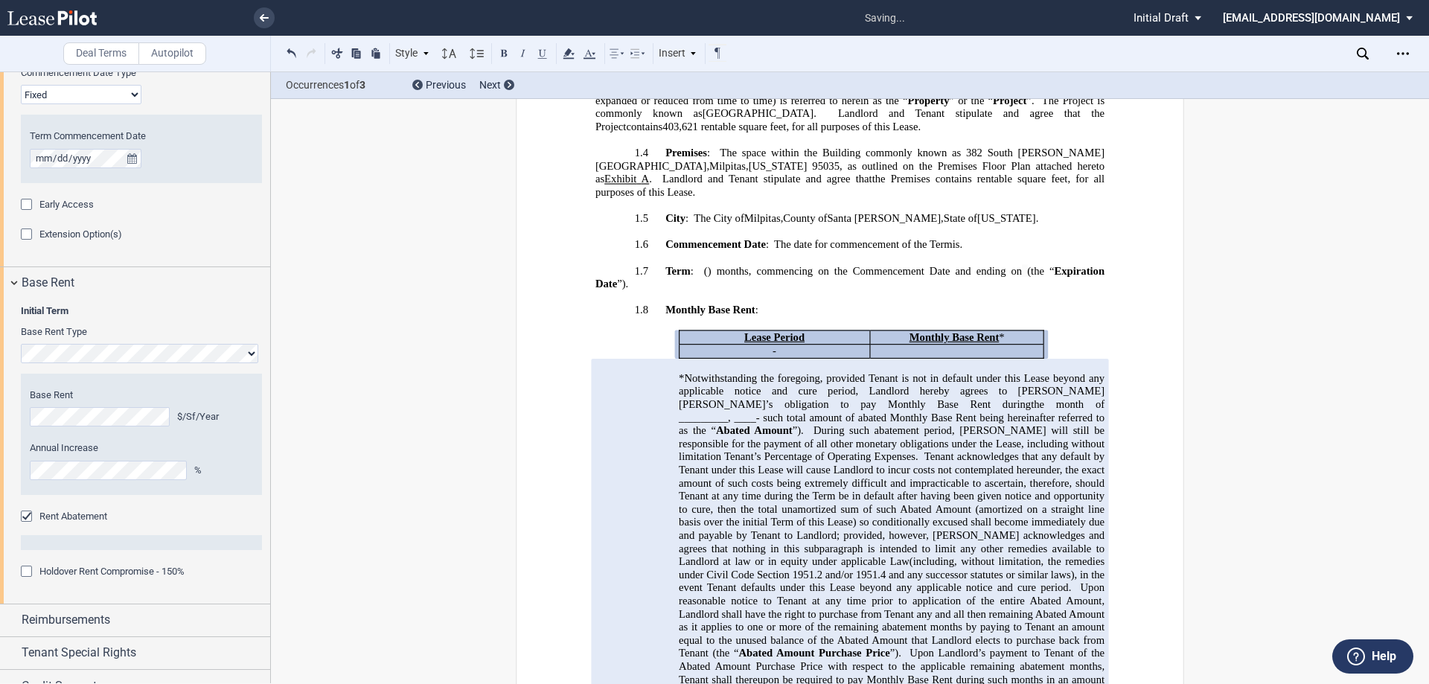
scroll to position [1225, 0]
click at [858, 398] on span "the month of _________," at bounding box center [893, 410] width 429 height 25
drag, startPoint x: 855, startPoint y: 392, endPoint x: 937, endPoint y: 393, distance: 82.6
click at [937, 393] on p "*Notwithstanding the foregoing, provided Tenant is not in default under this Le…" at bounding box center [892, 541] width 426 height 341
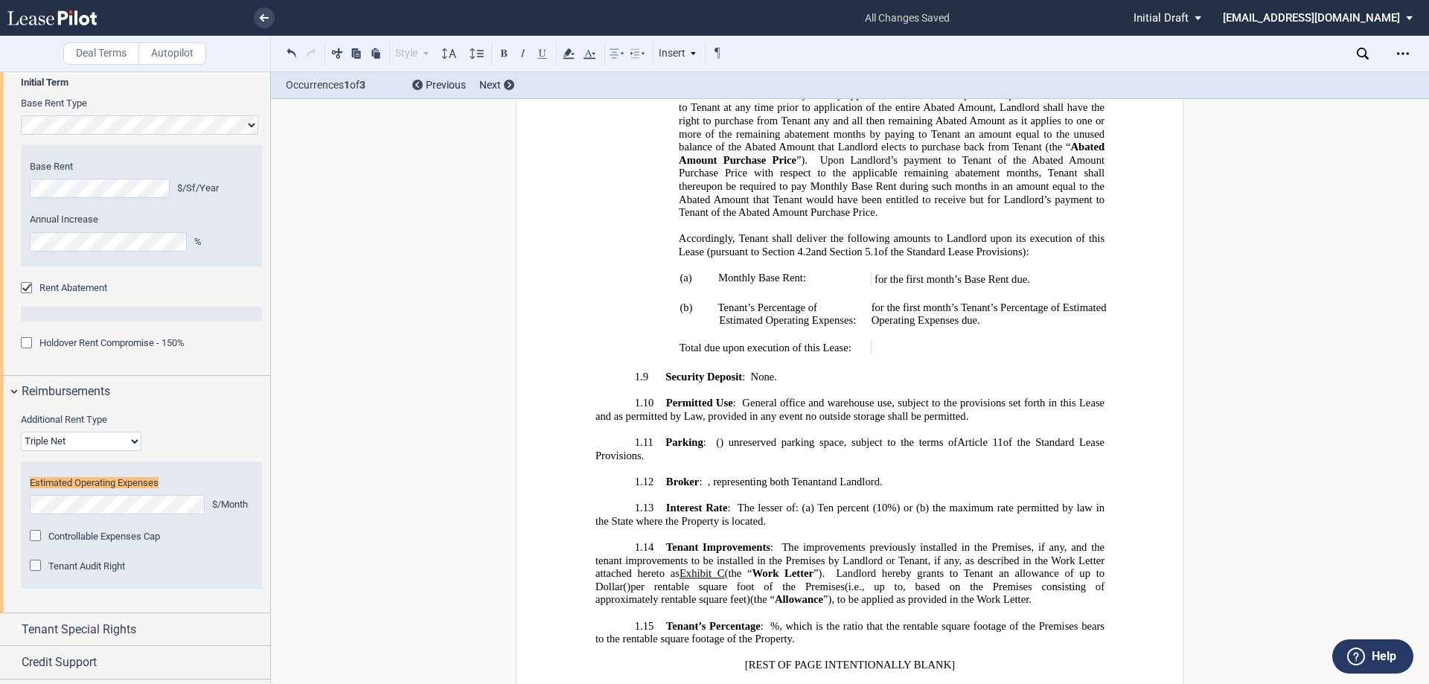
scroll to position [1464, 0]
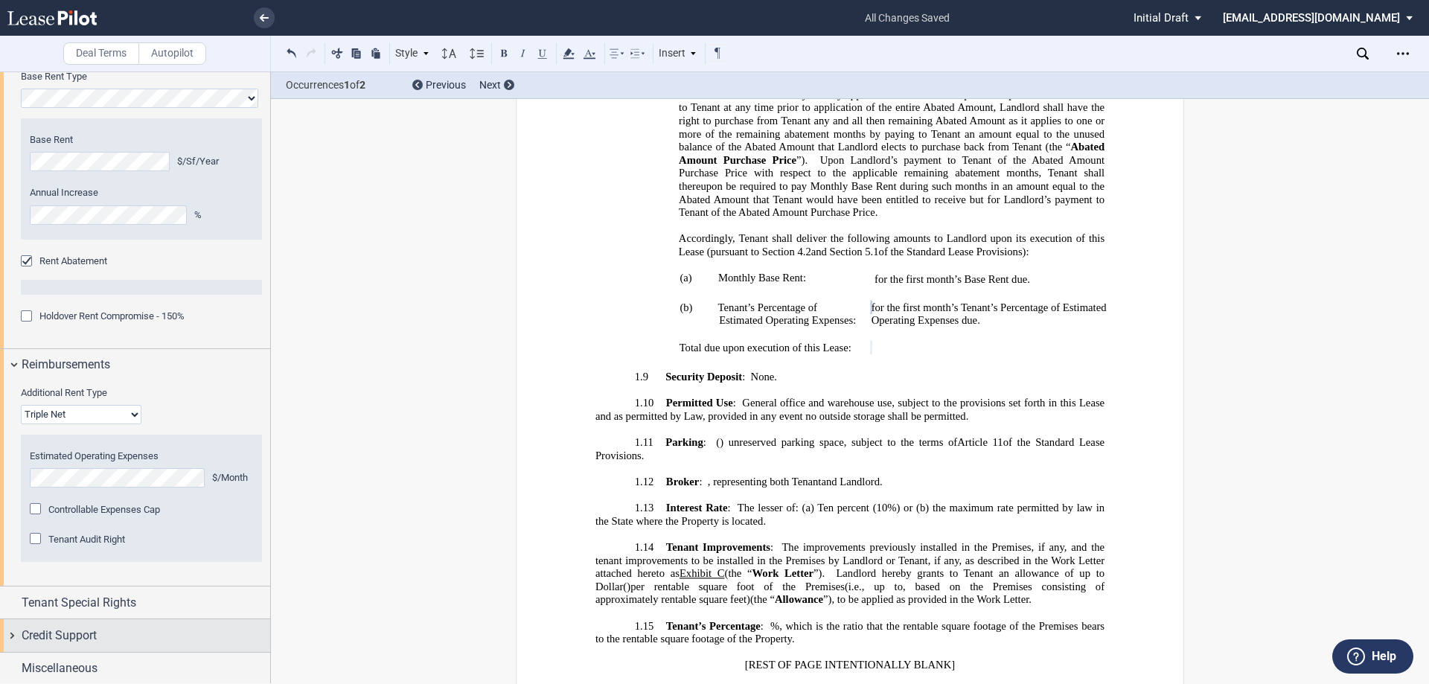
scroll to position [1486, 0]
click at [115, 639] on div "Credit Support" at bounding box center [146, 634] width 249 height 18
click at [92, 658] on span "Security Deposit" at bounding box center [73, 661] width 69 height 11
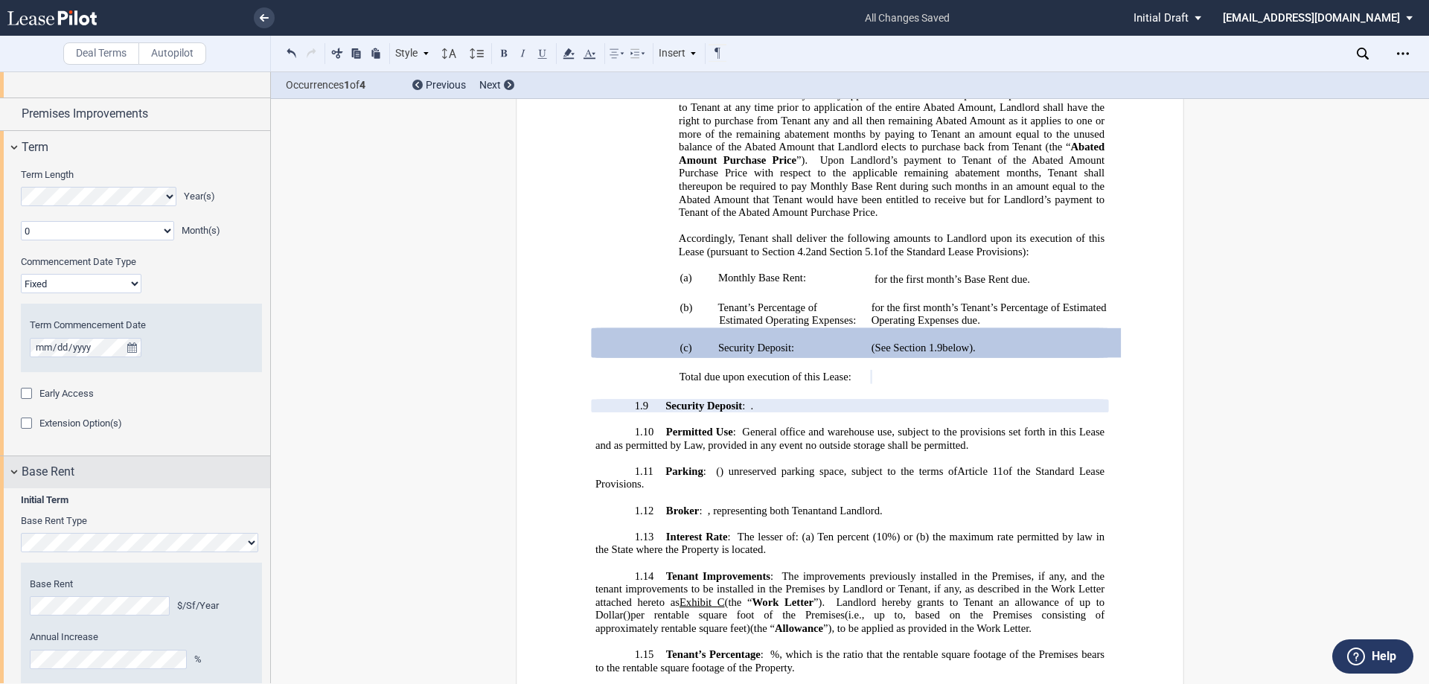
scroll to position [741, 0]
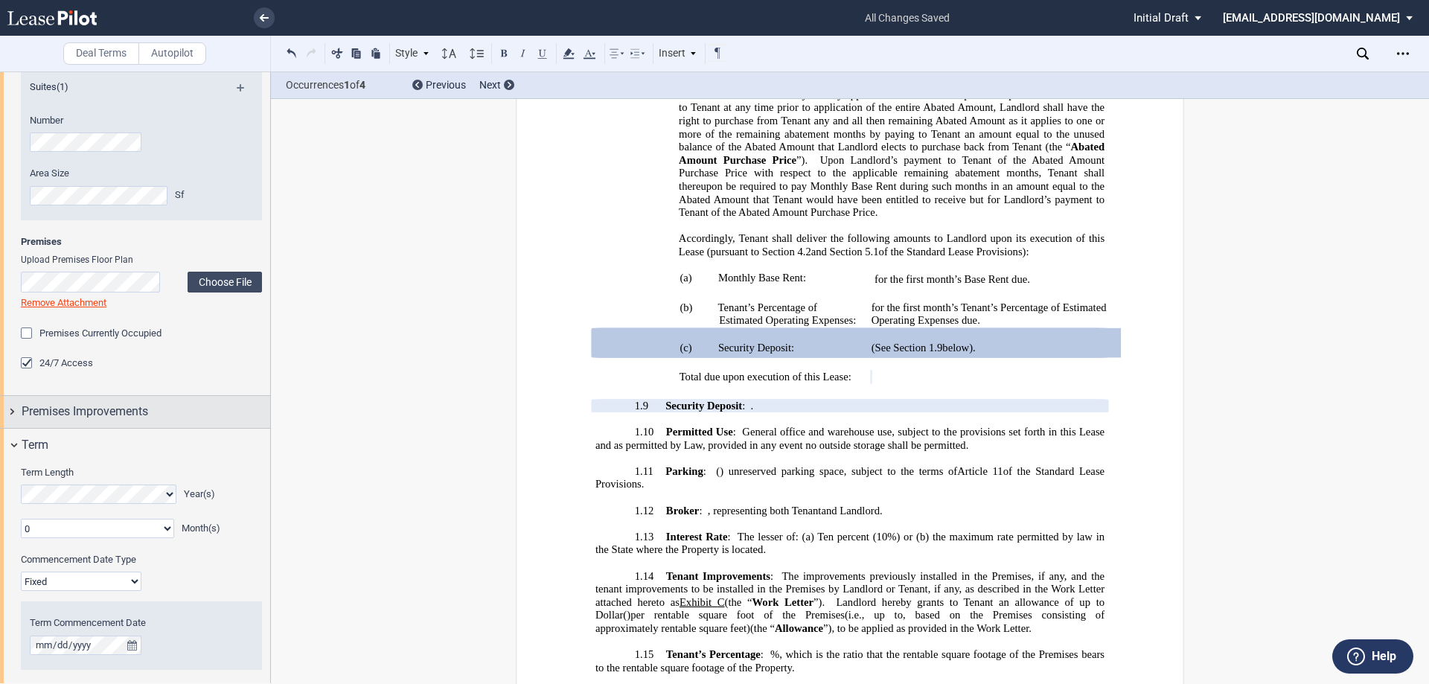
click at [66, 406] on span "Premises Improvements" at bounding box center [85, 412] width 127 height 18
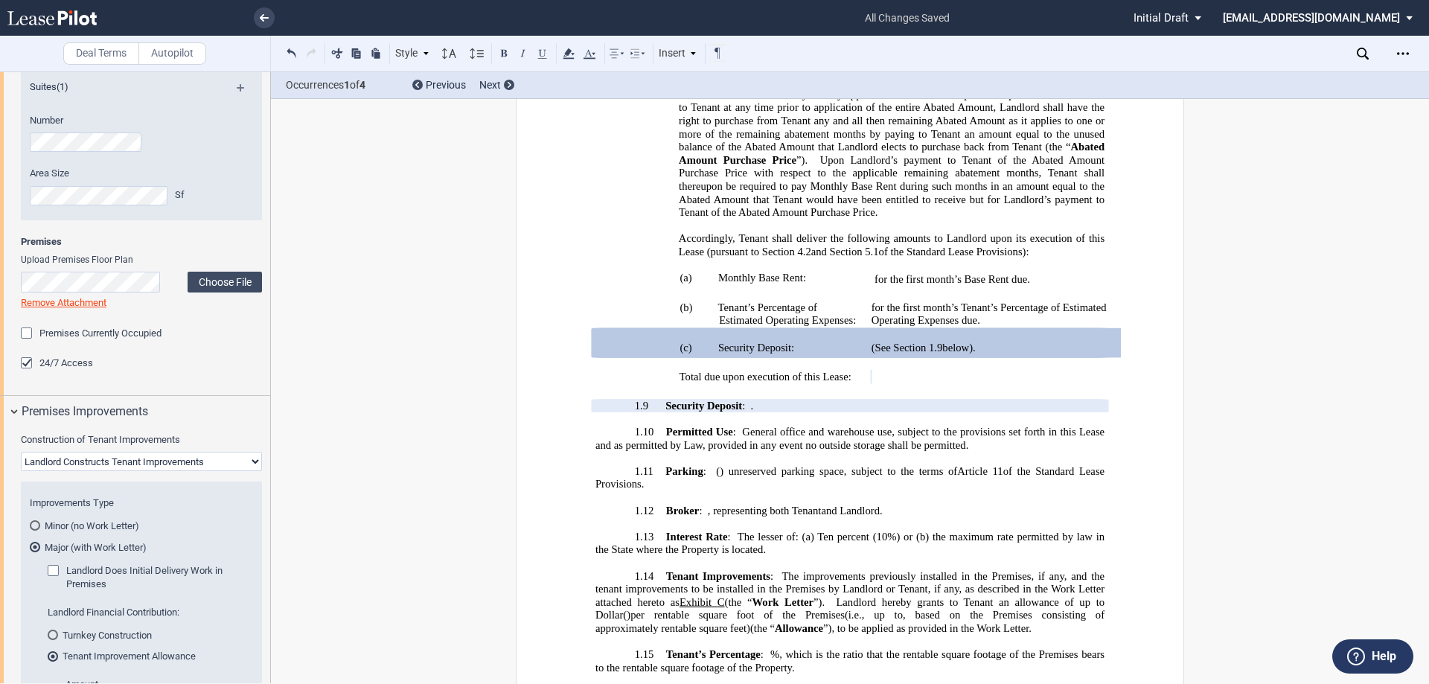
click at [63, 528] on md-radio-button "Minor (no Work Letter)" at bounding box center [141, 525] width 223 height 13
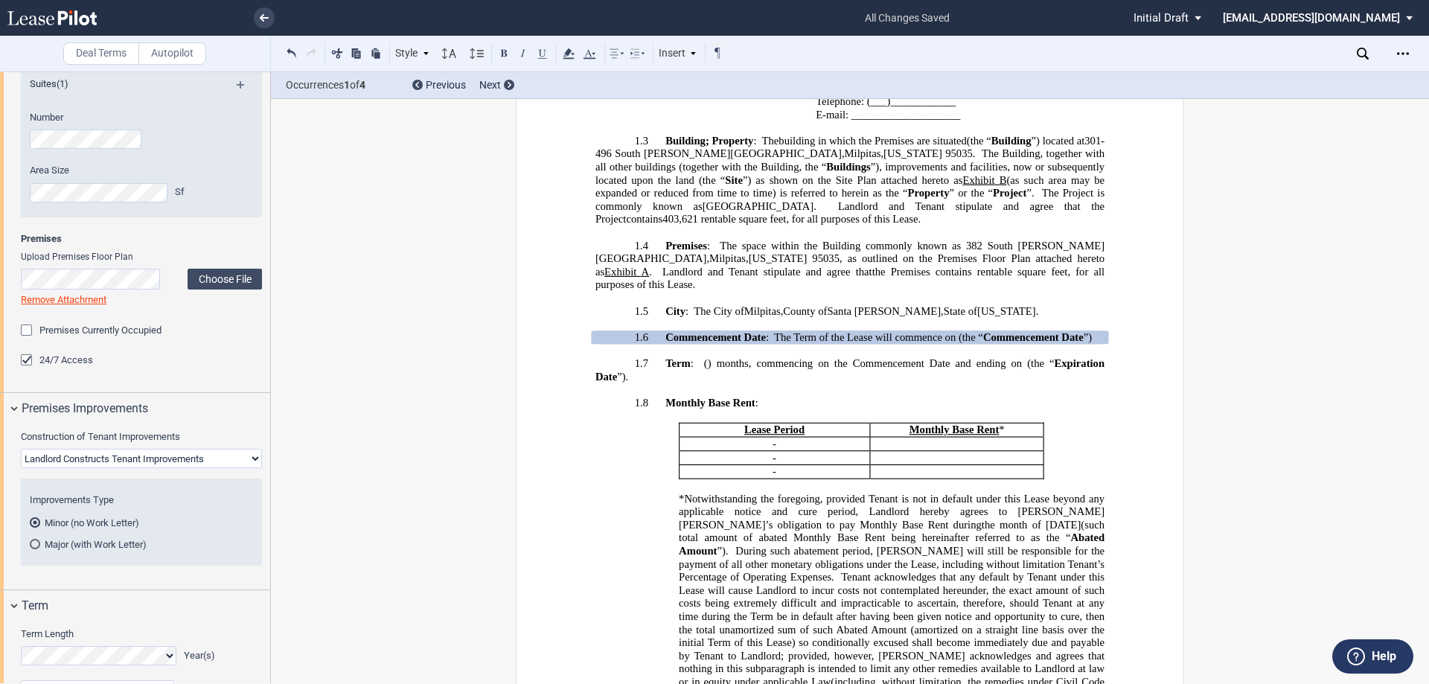
scroll to position [1191, 0]
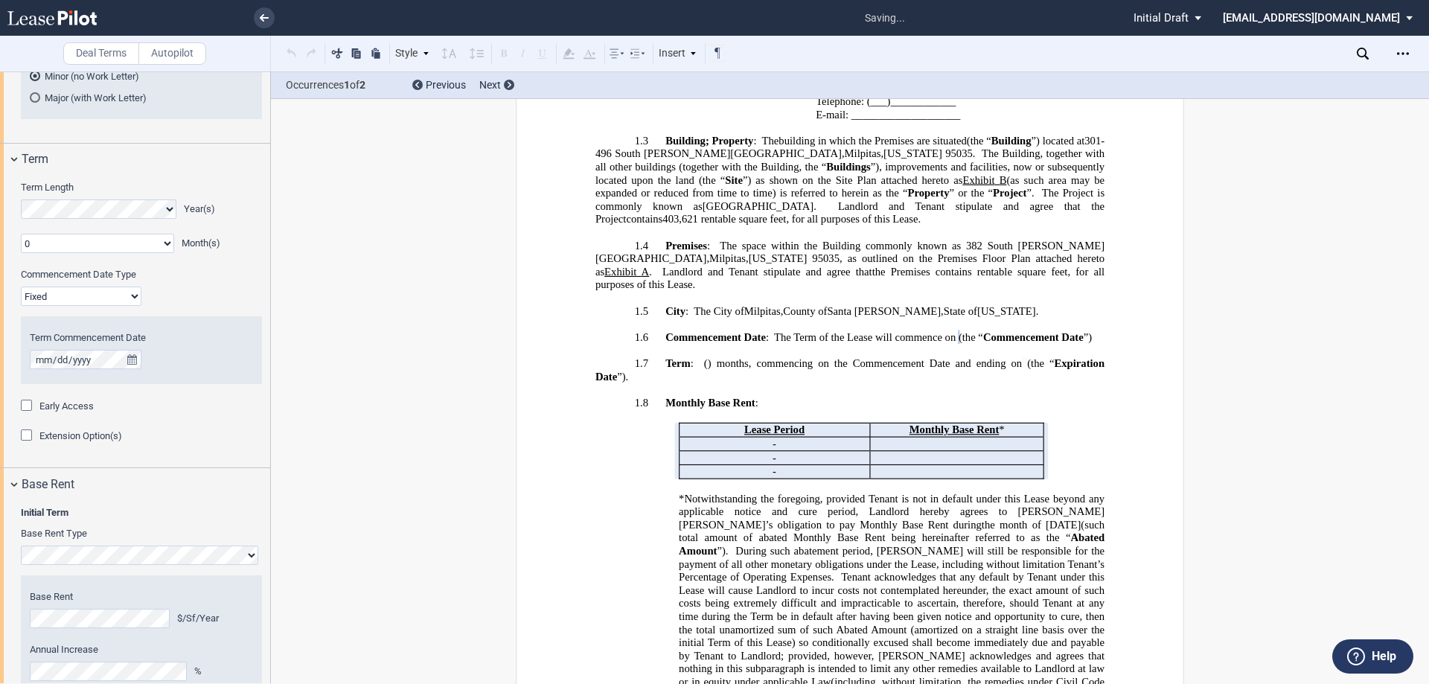
click at [165, 389] on div "Term Commencement Date" at bounding box center [141, 360] width 241 height 78
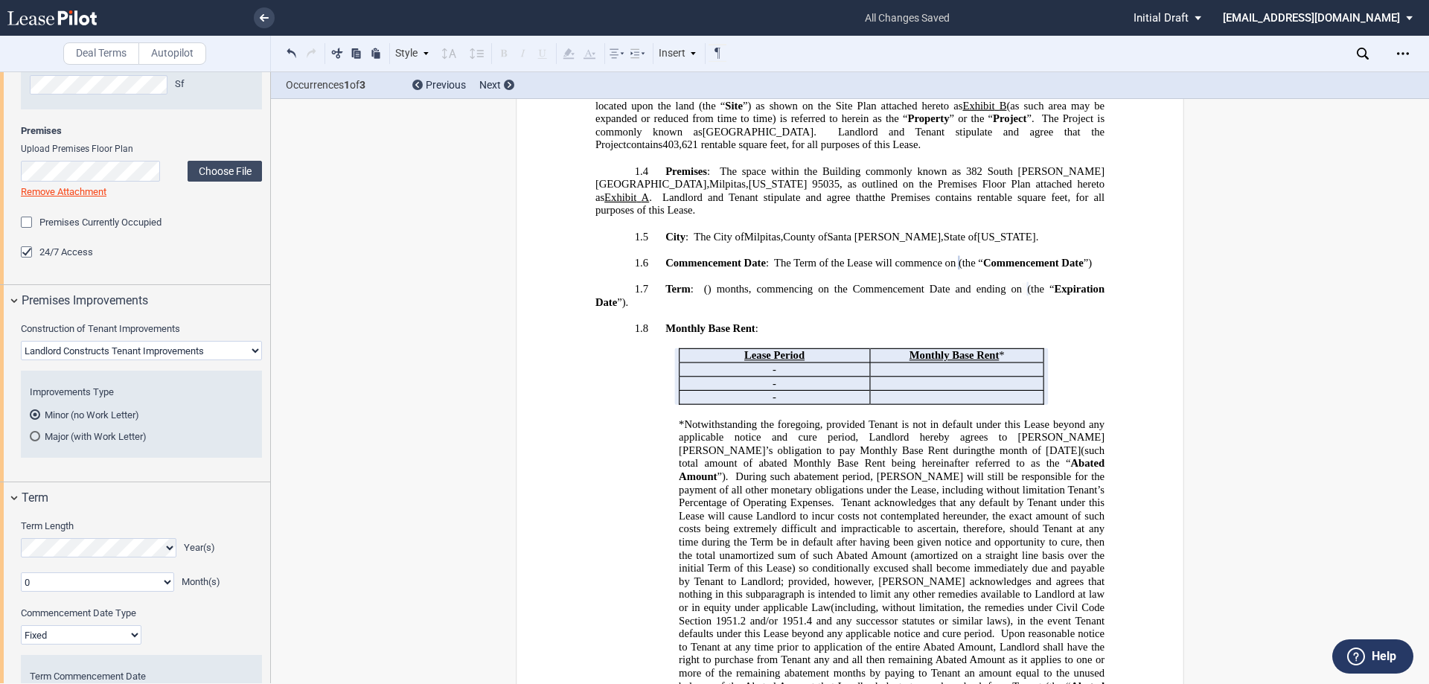
scroll to position [819, 0]
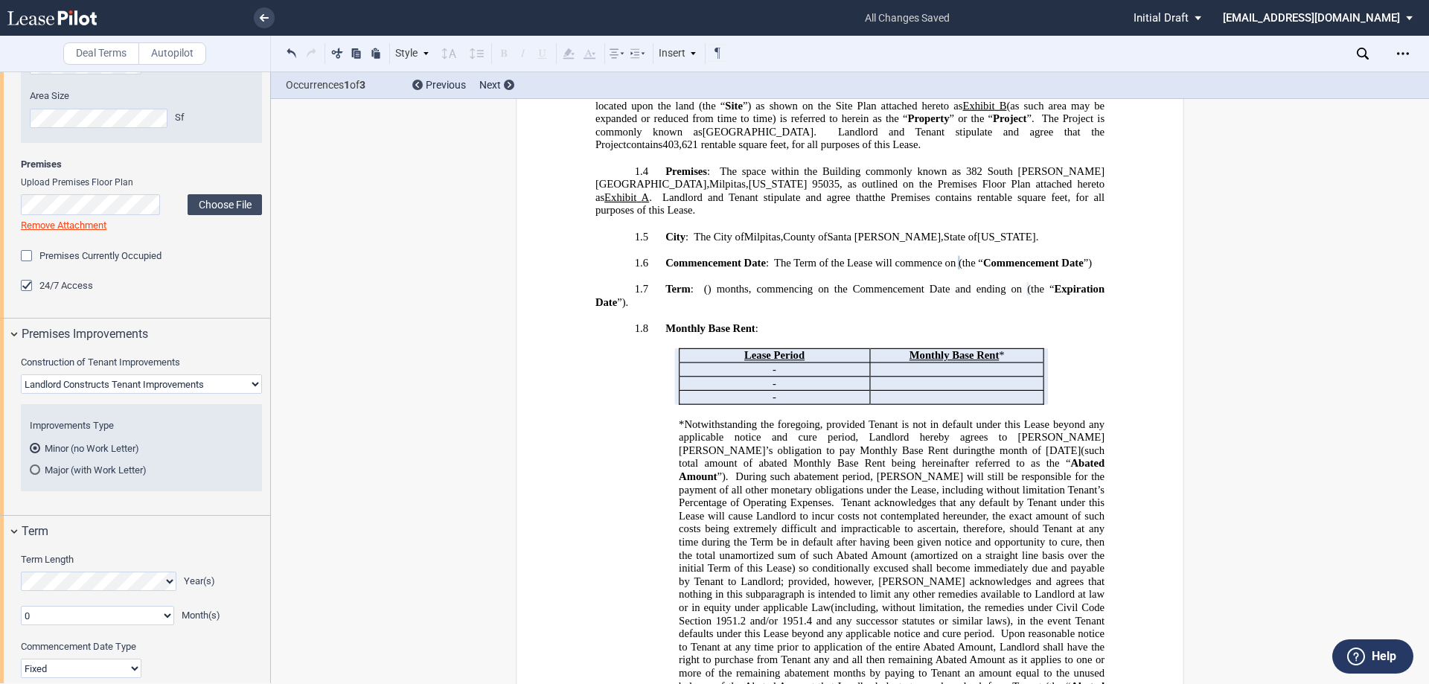
click at [77, 448] on md-radio-button "Minor (no Work Letter)" at bounding box center [141, 447] width 223 height 13
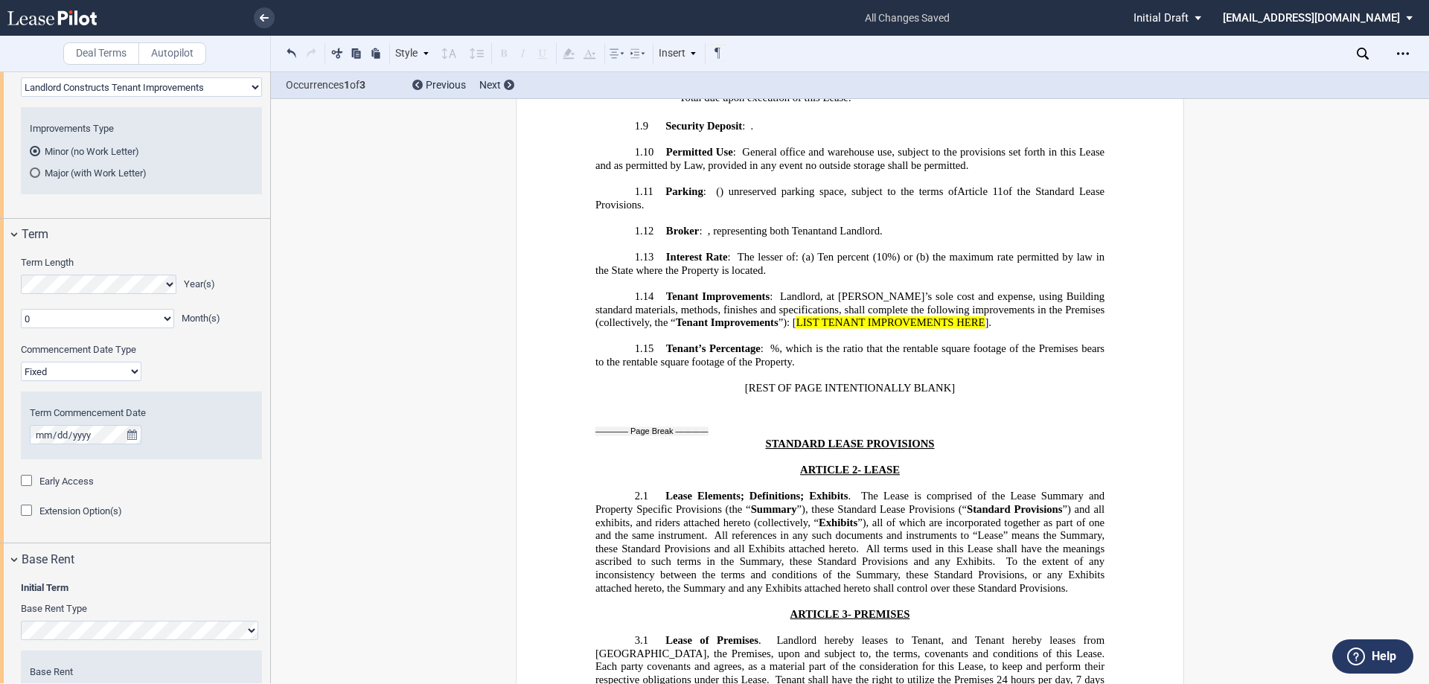
scroll to position [1117, 0]
click at [1410, 57] on div "Open Lease options menu" at bounding box center [1403, 54] width 24 height 24
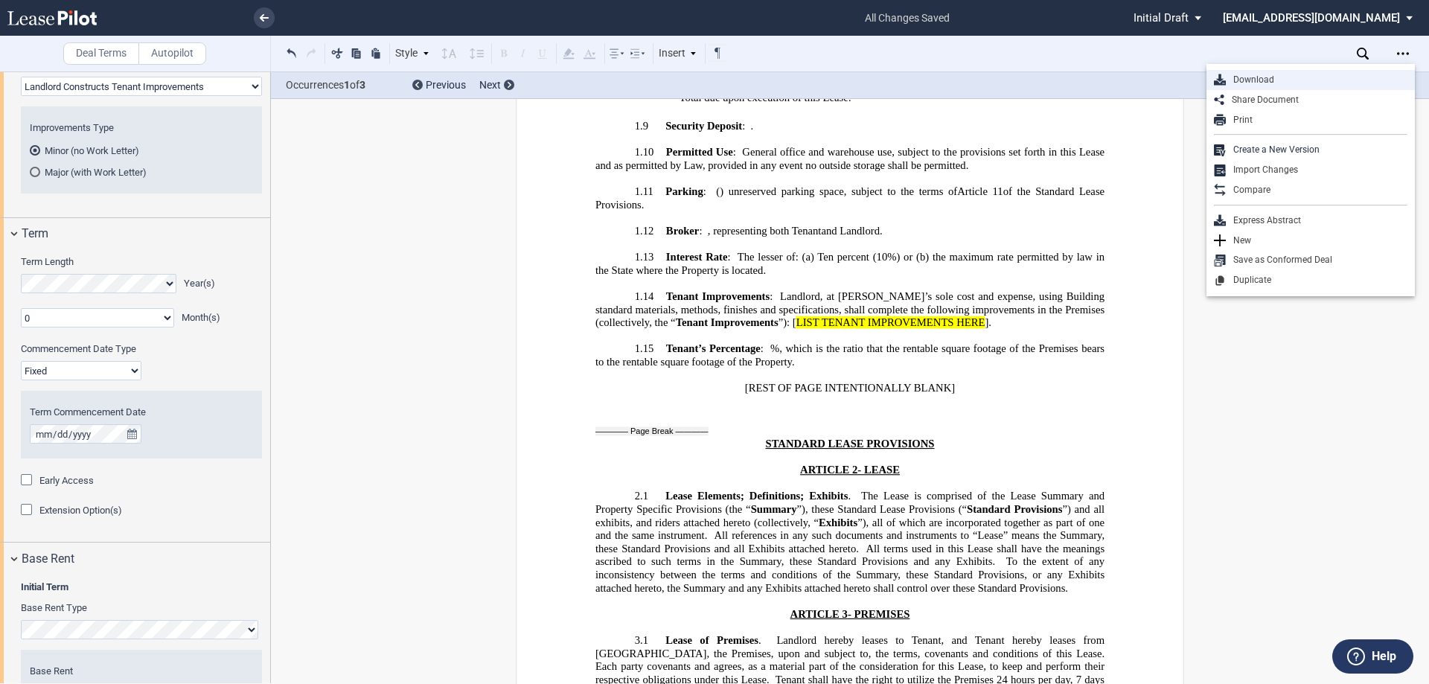
click at [1336, 83] on div "Download" at bounding box center [1317, 80] width 182 height 13
